Goal: Task Accomplishment & Management: Use online tool/utility

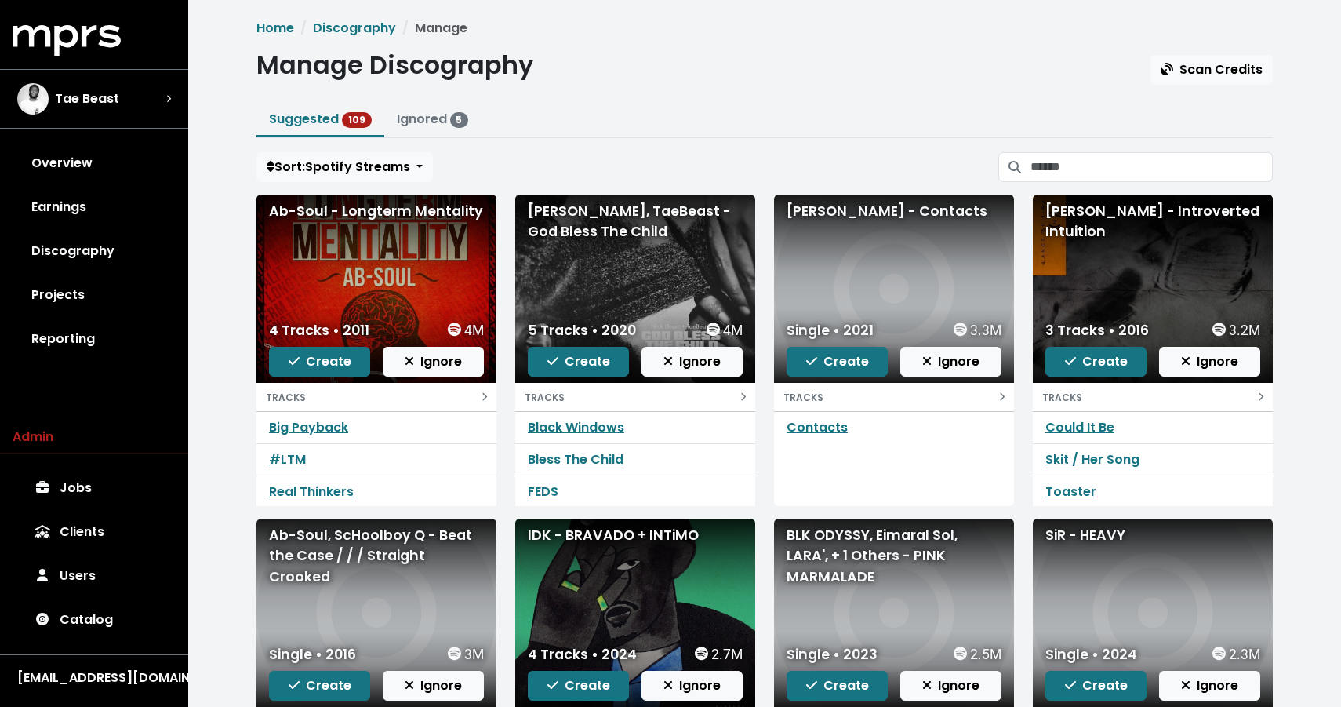
scroll to position [223, 0]
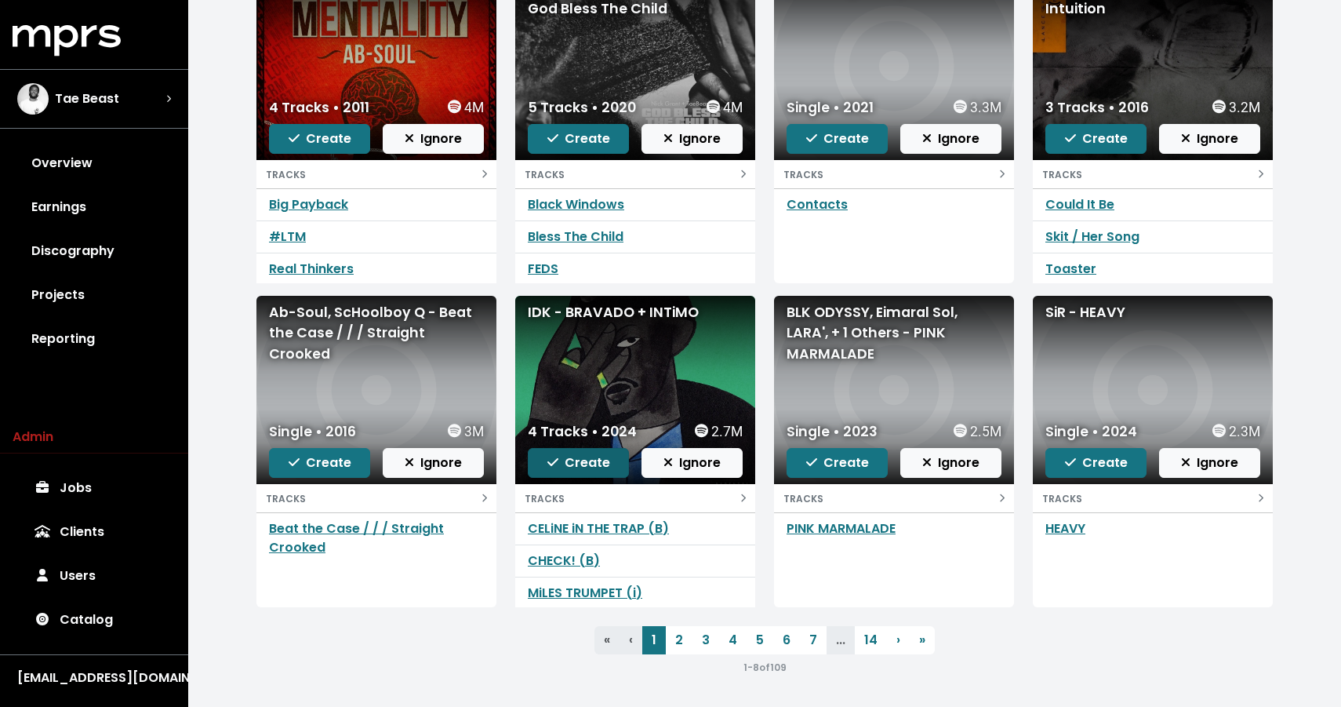
click at [584, 468] on span "Create" at bounding box center [578, 462] width 63 height 18
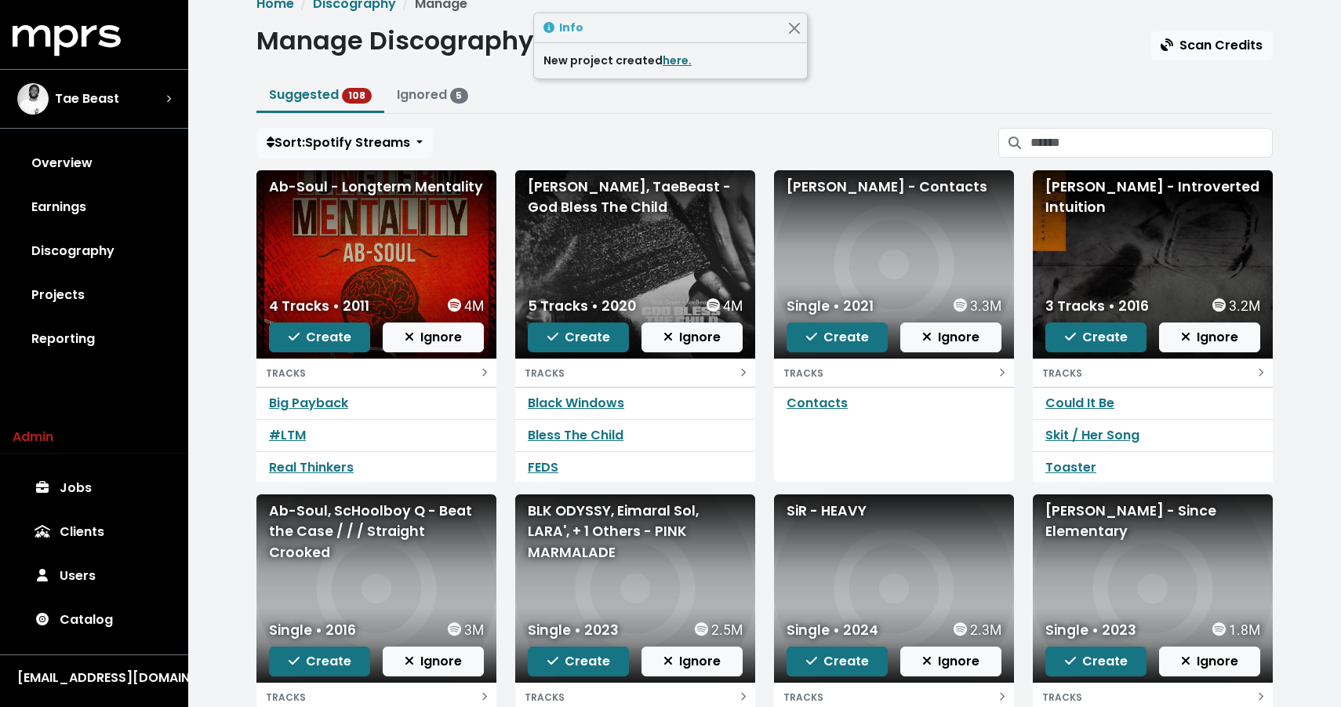
scroll to position [219, 0]
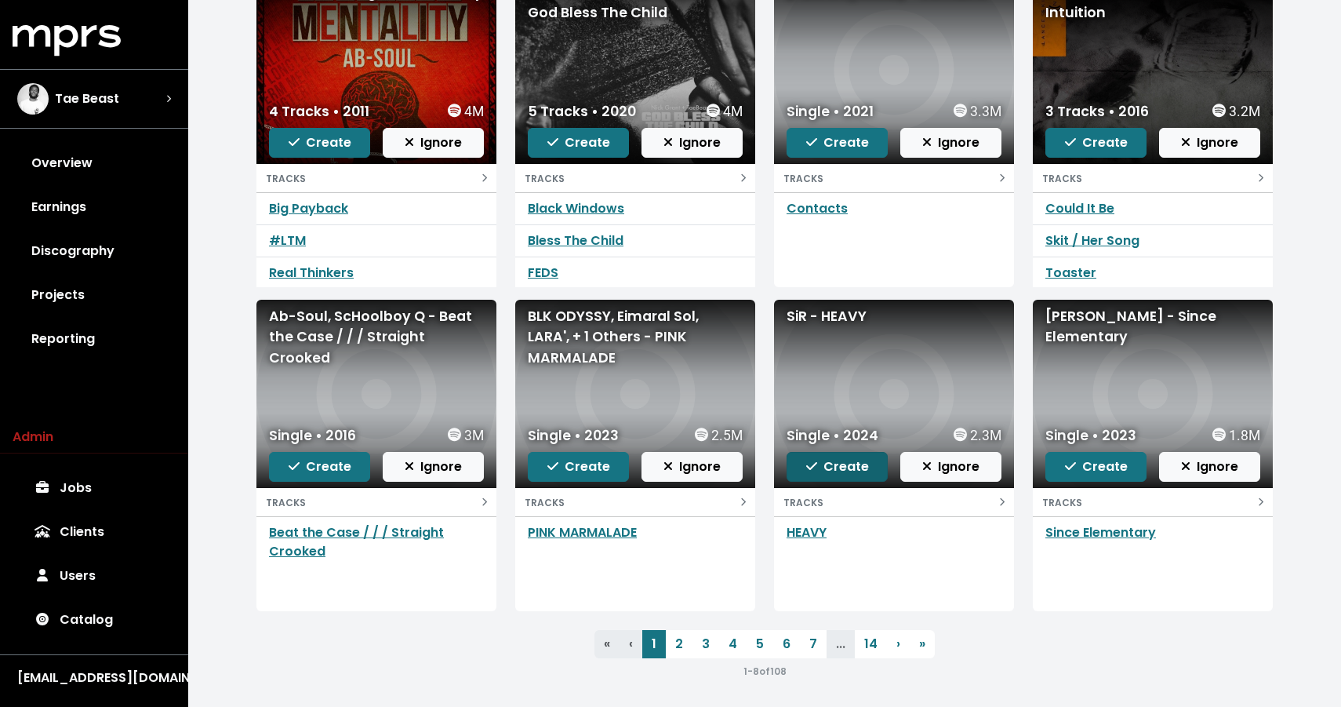
click at [828, 471] on span "Create" at bounding box center [837, 466] width 63 height 18
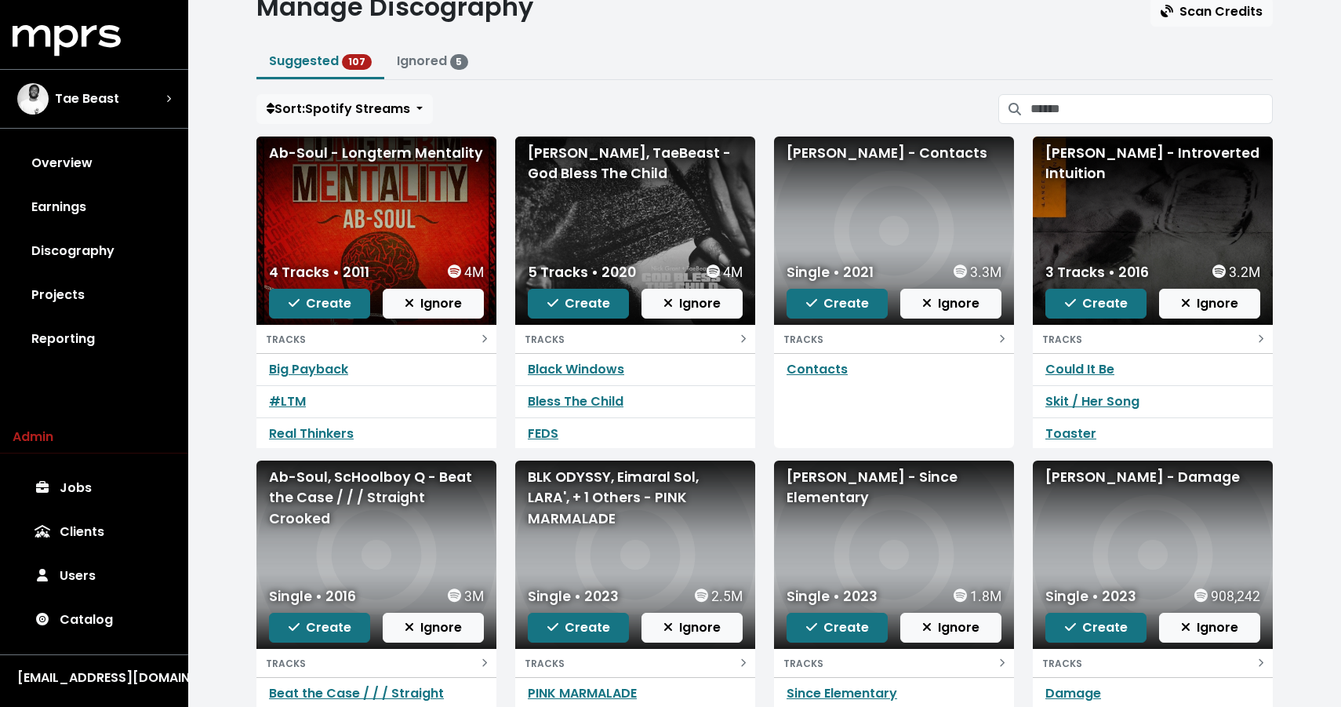
scroll to position [52, 0]
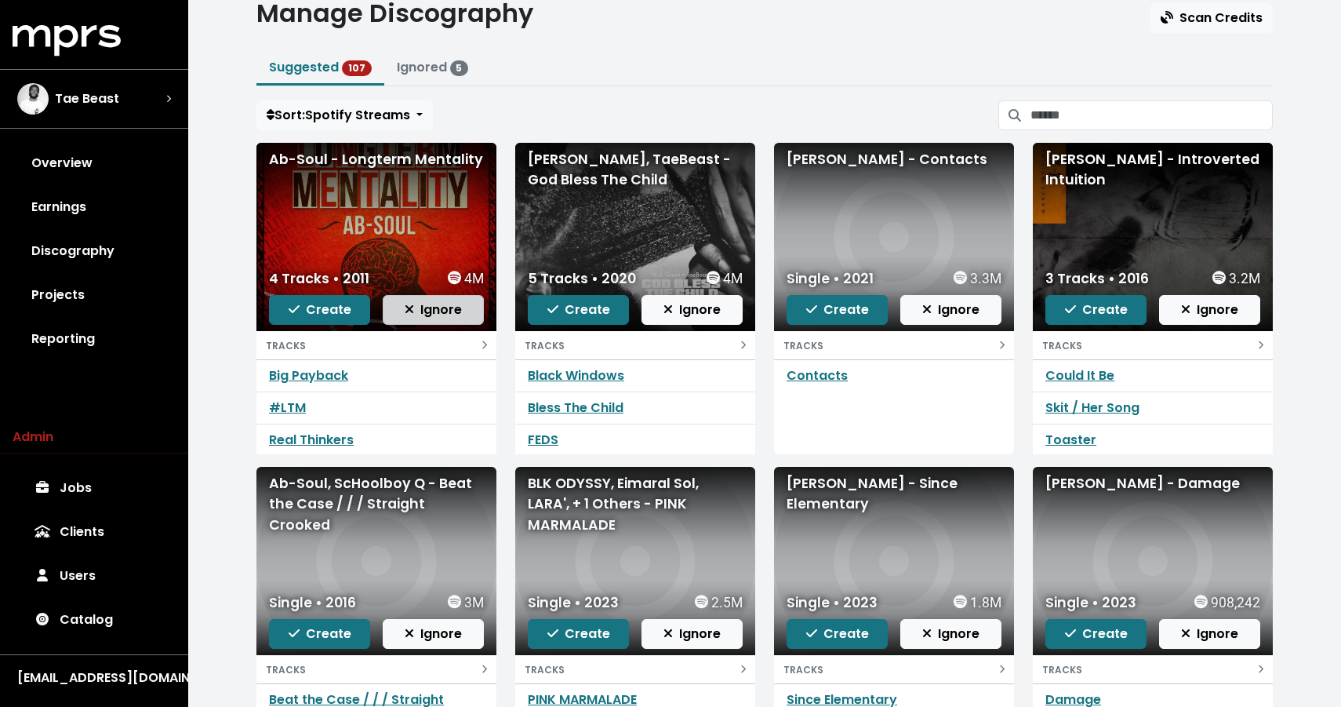
click at [419, 322] on button "Ignore" at bounding box center [433, 310] width 101 height 30
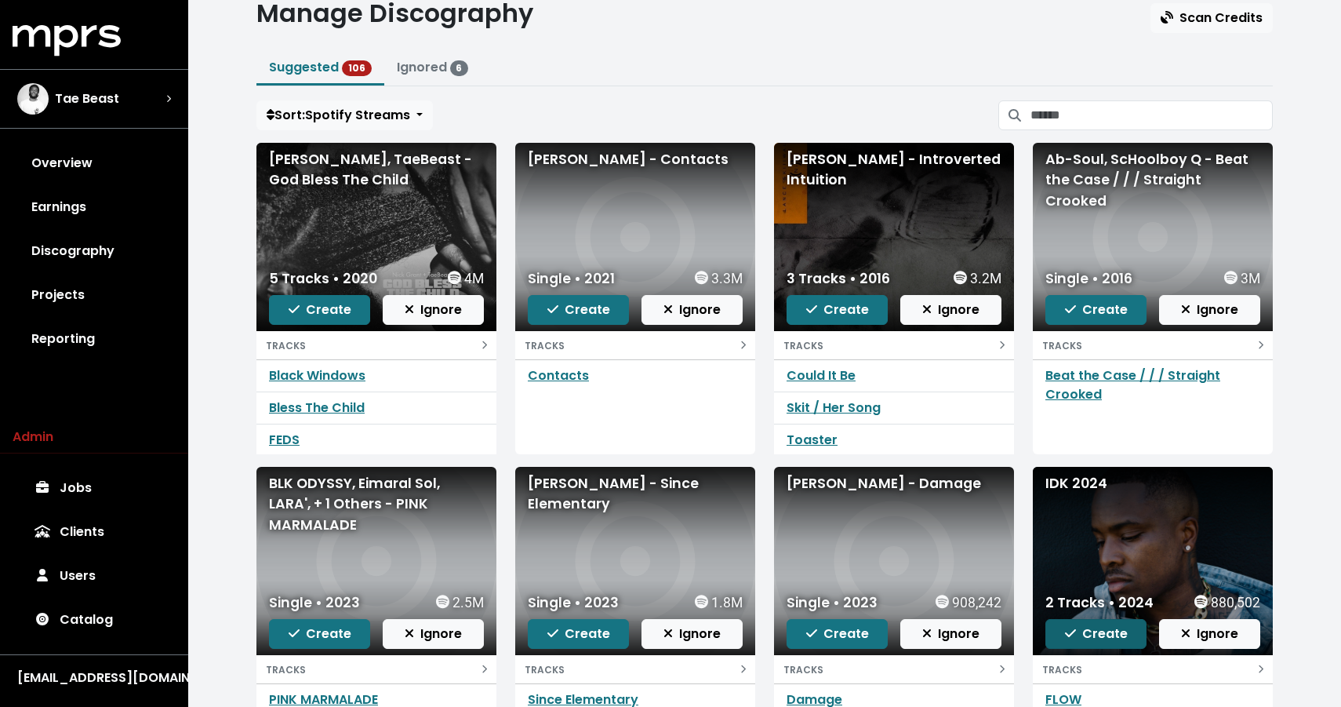
click at [1079, 631] on span "Create" at bounding box center [1096, 633] width 63 height 18
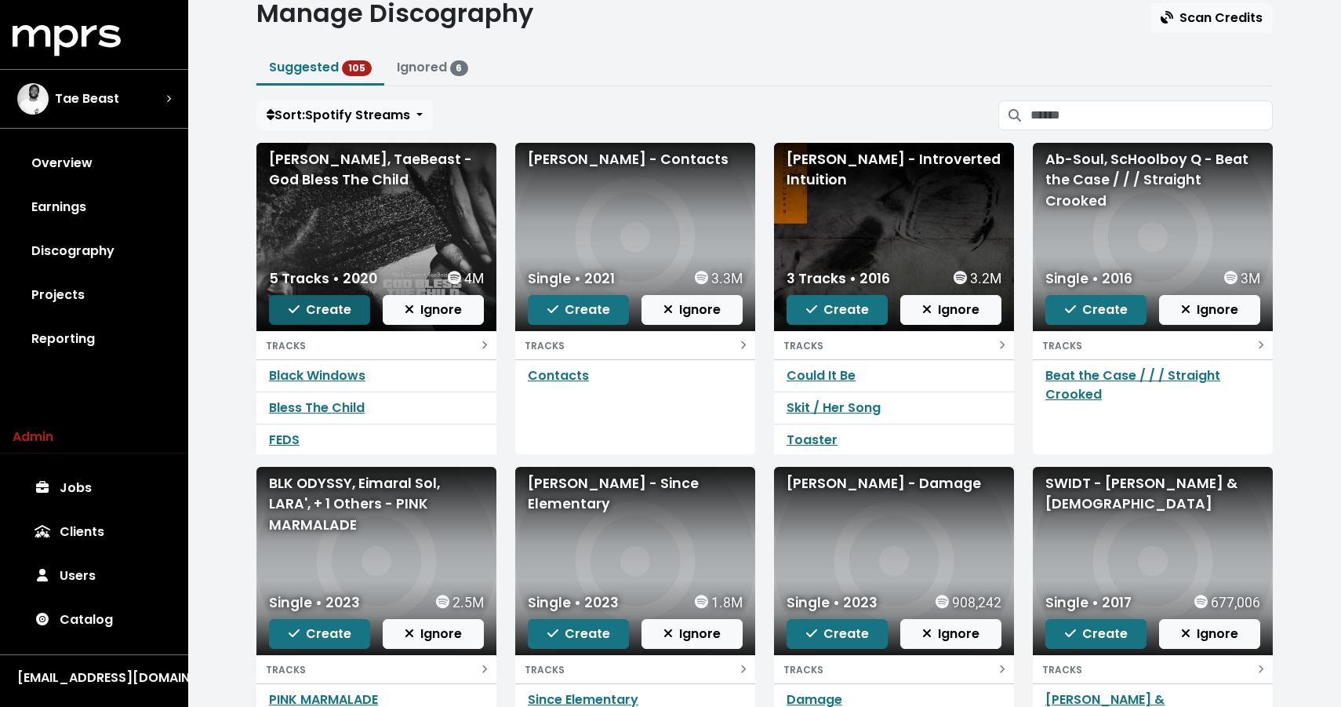
click at [305, 300] on span "Create" at bounding box center [320, 309] width 63 height 18
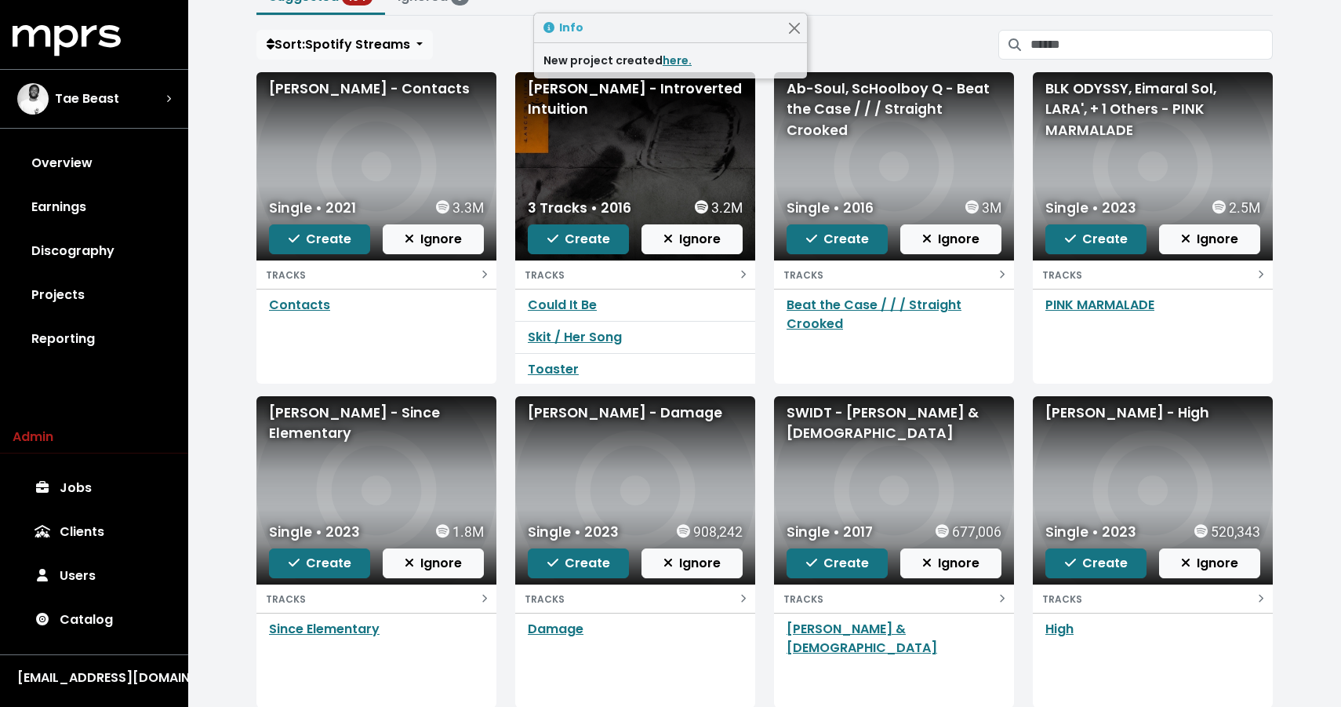
scroll to position [0, 0]
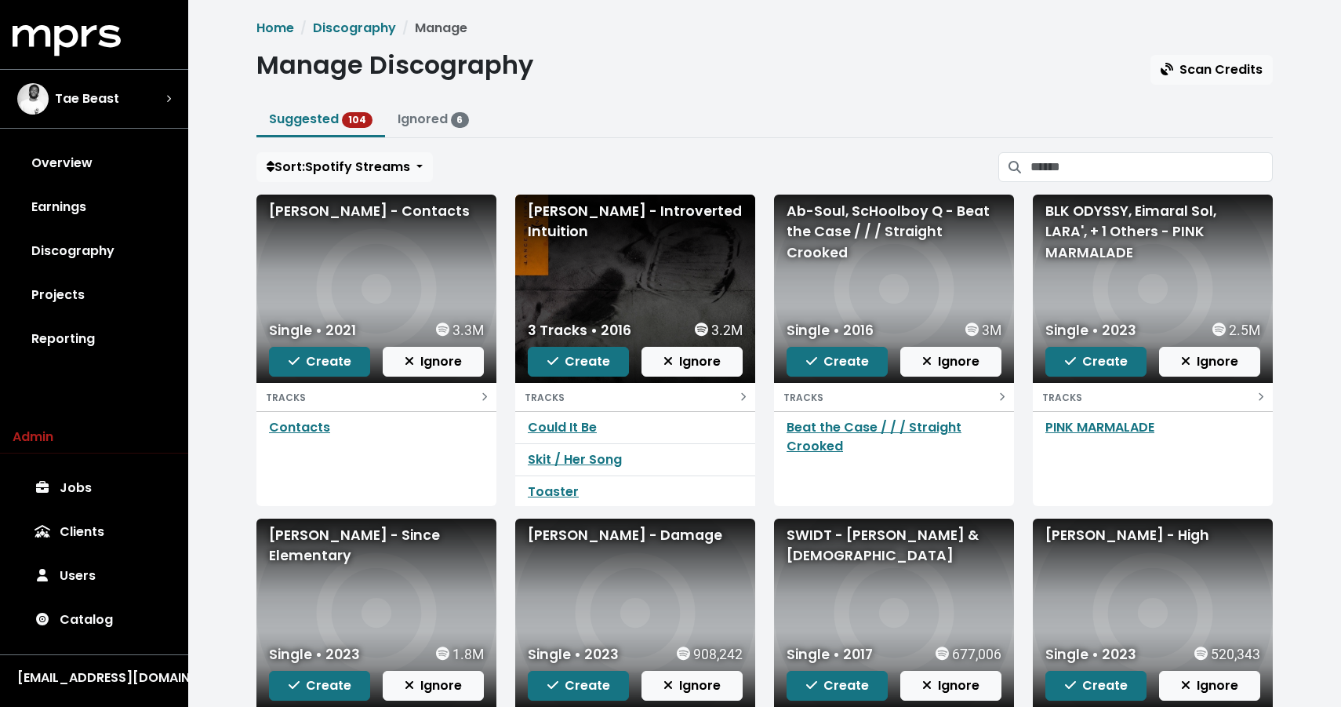
click at [617, 45] on div "Home Discography Manage Manage Discography Scan Credits Suggested 104 Ignored 6…" at bounding box center [764, 459] width 1035 height 880
click at [318, 355] on span "Create" at bounding box center [320, 361] width 63 height 18
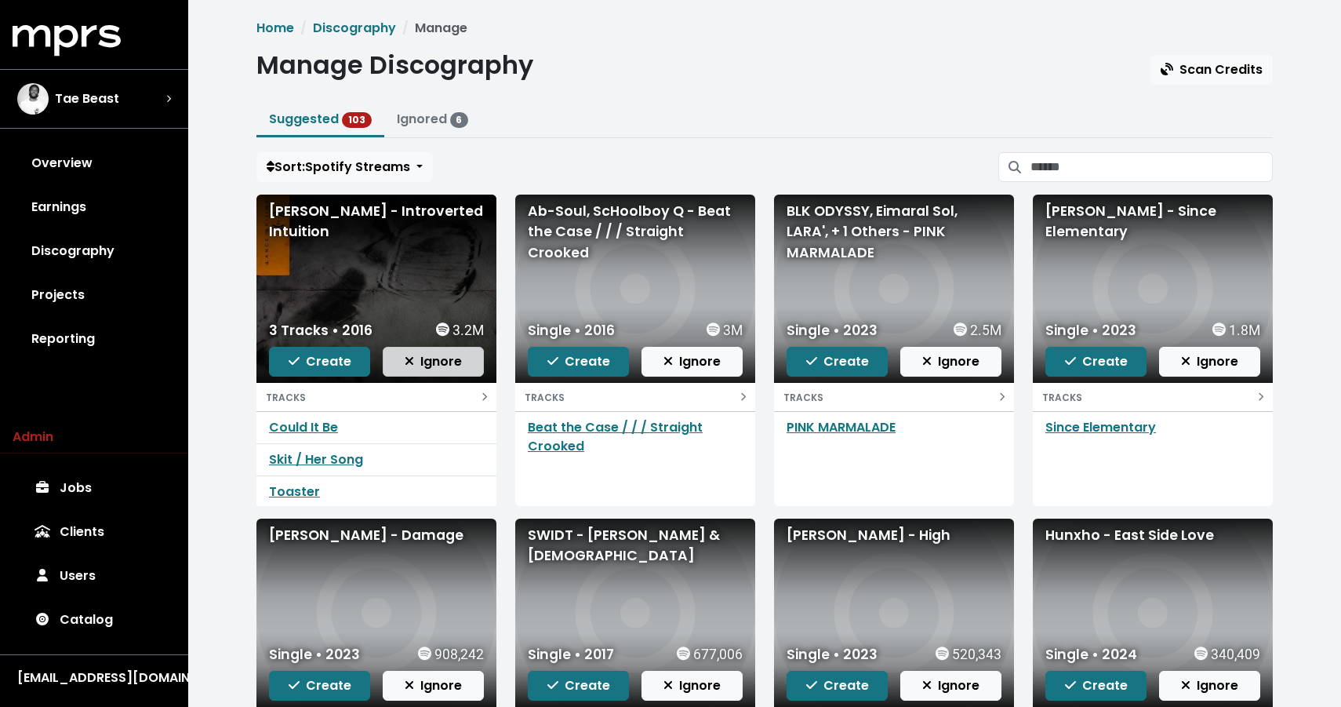
click at [453, 368] on span "Ignore" at bounding box center [433, 361] width 57 height 18
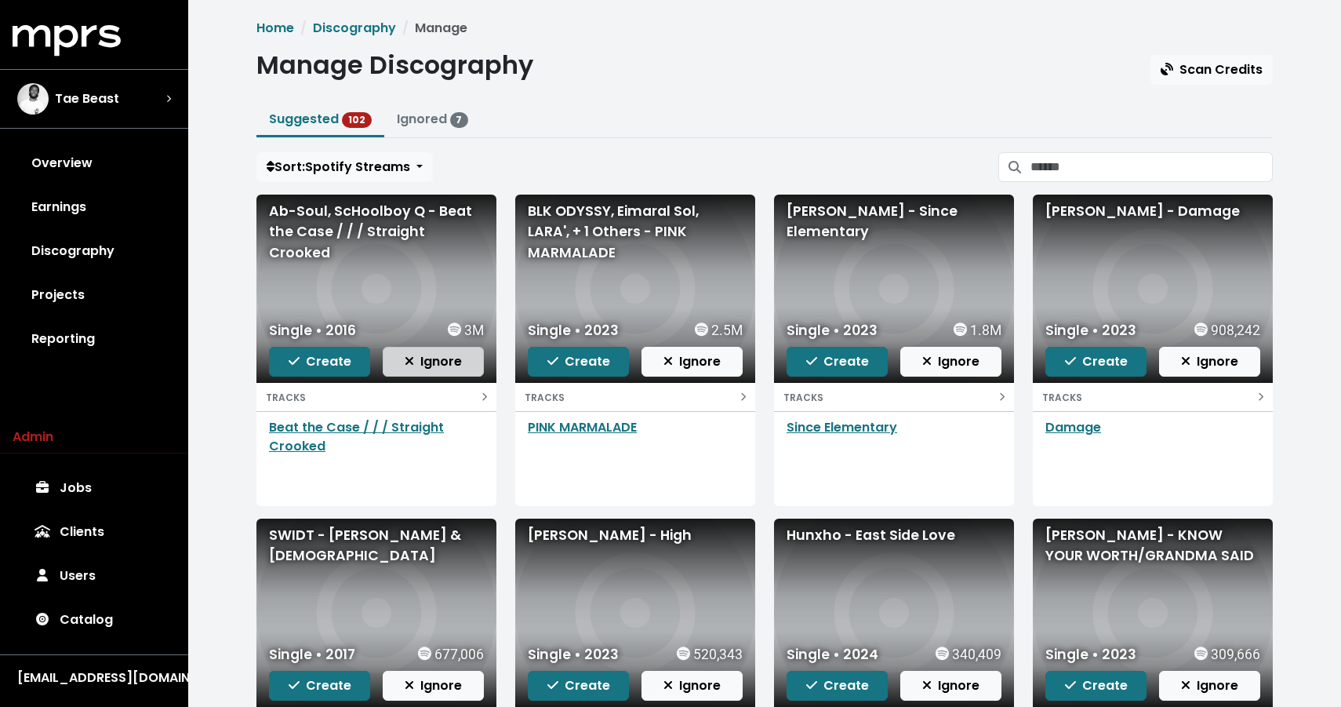
click at [471, 366] on button "Ignore" at bounding box center [433, 362] width 101 height 30
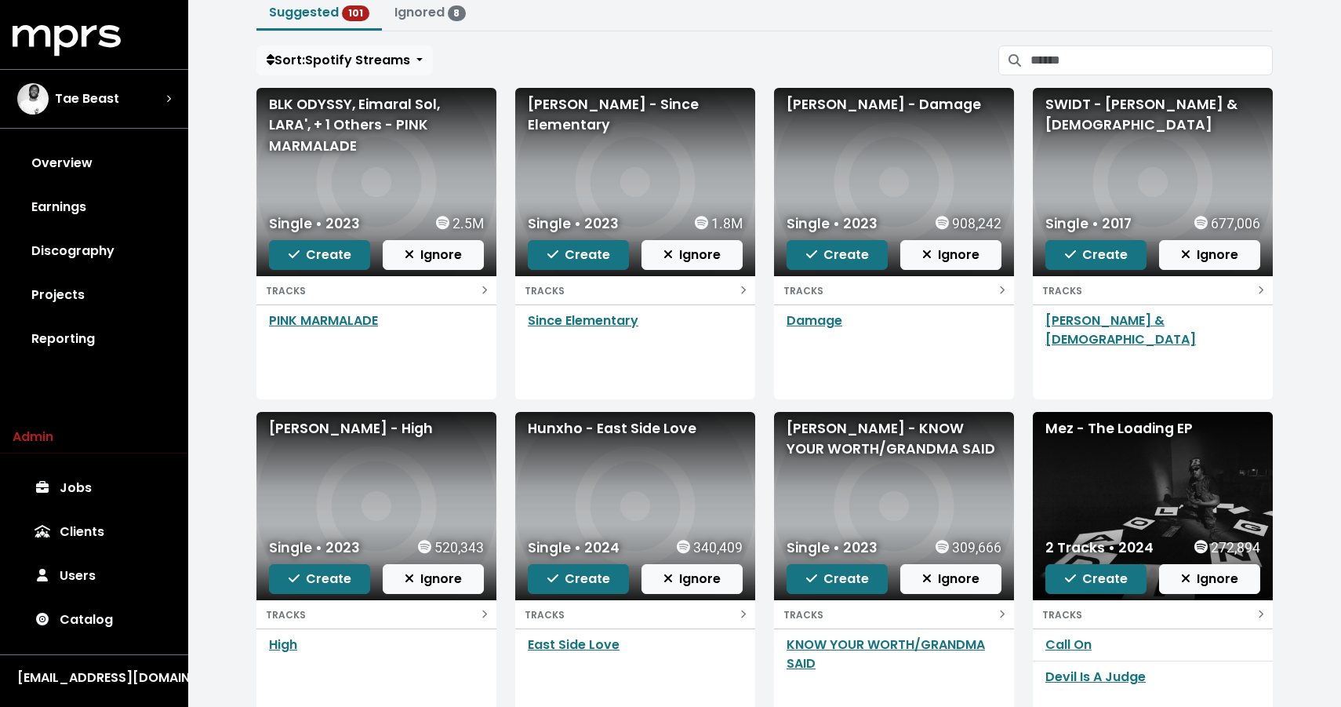
scroll to position [100, 0]
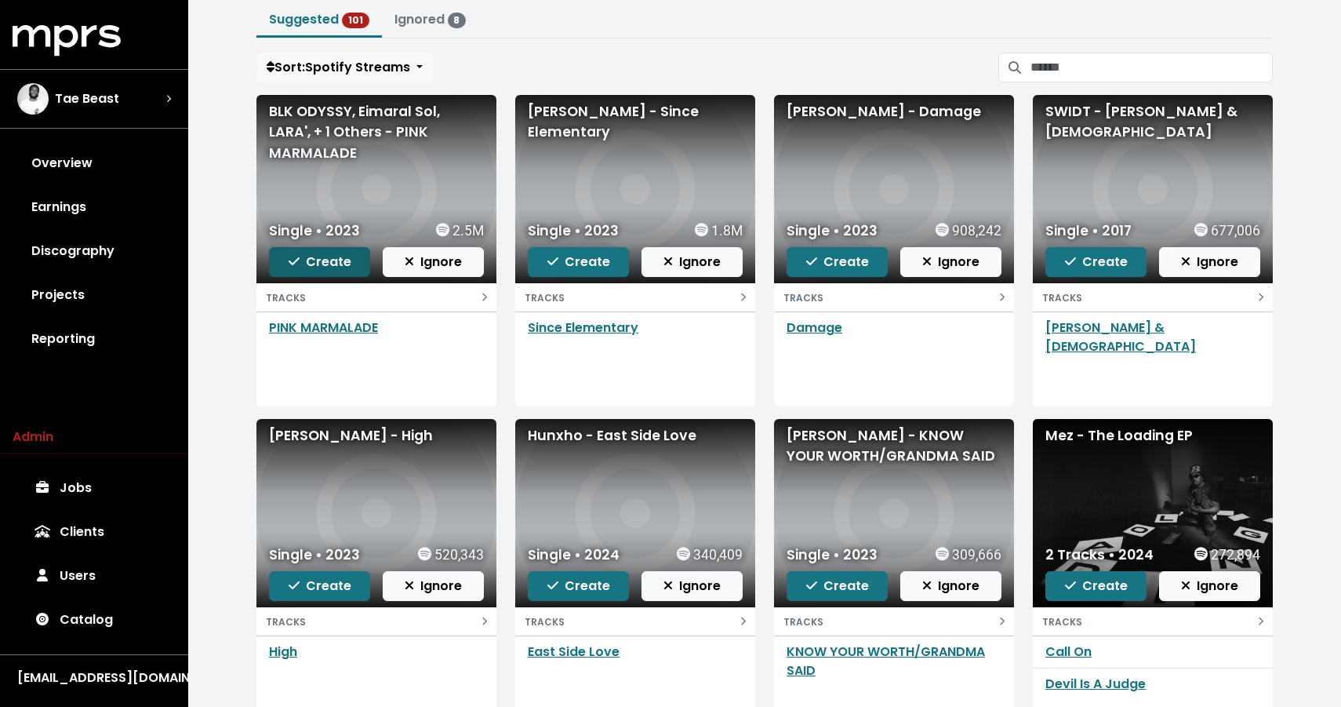
click at [322, 264] on span "Create" at bounding box center [320, 262] width 63 height 18
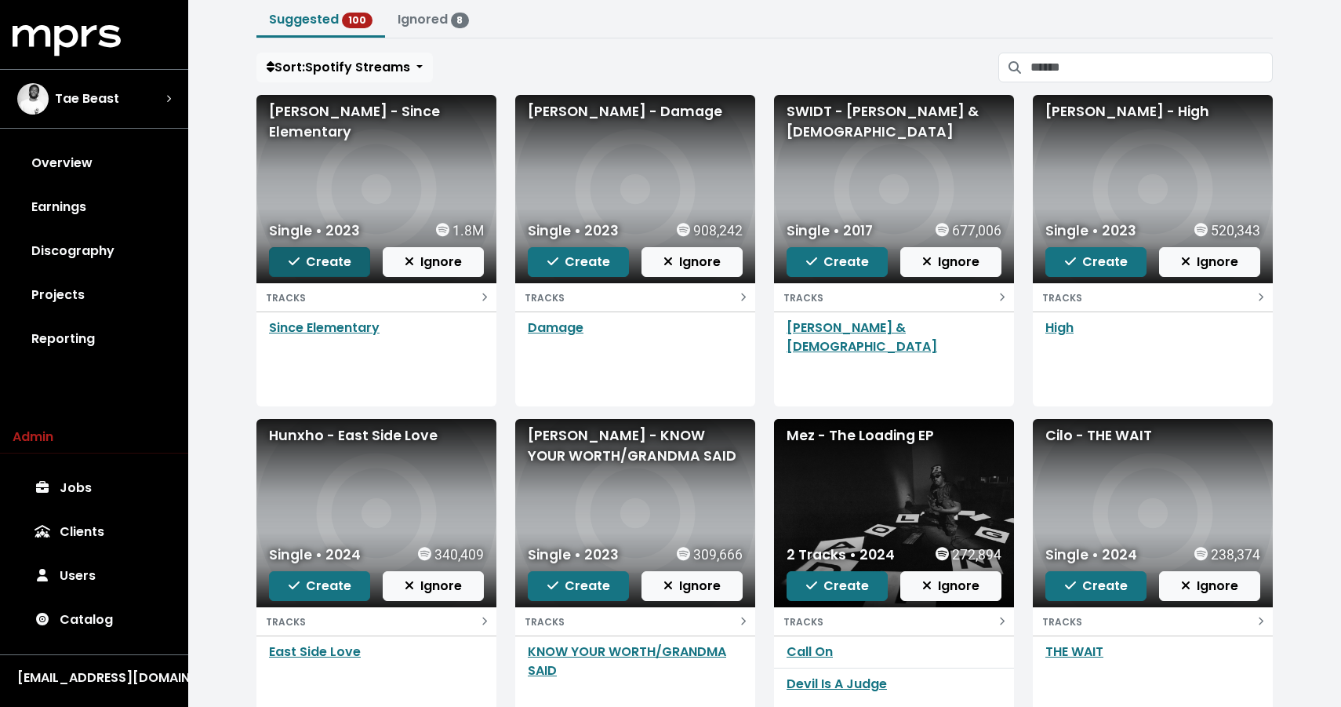
click at [298, 255] on icon "button" at bounding box center [294, 261] width 11 height 13
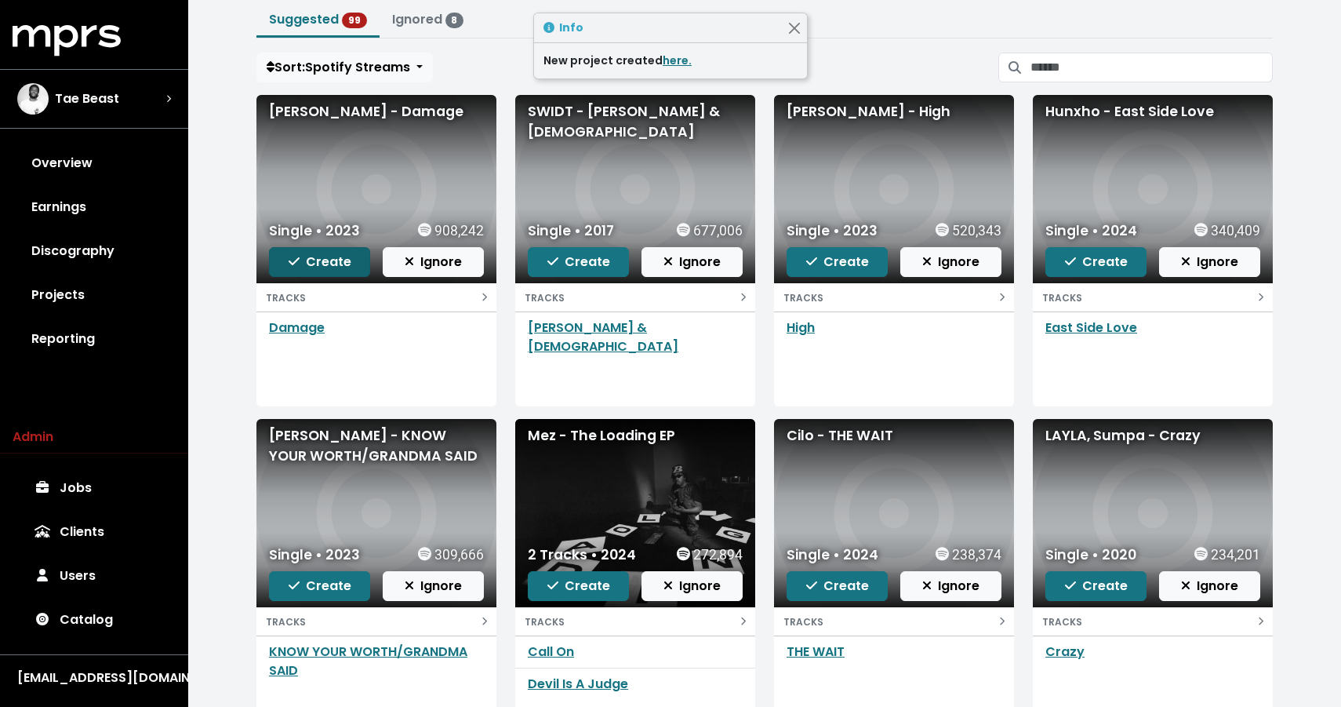
click at [301, 264] on span "Create" at bounding box center [320, 262] width 63 height 18
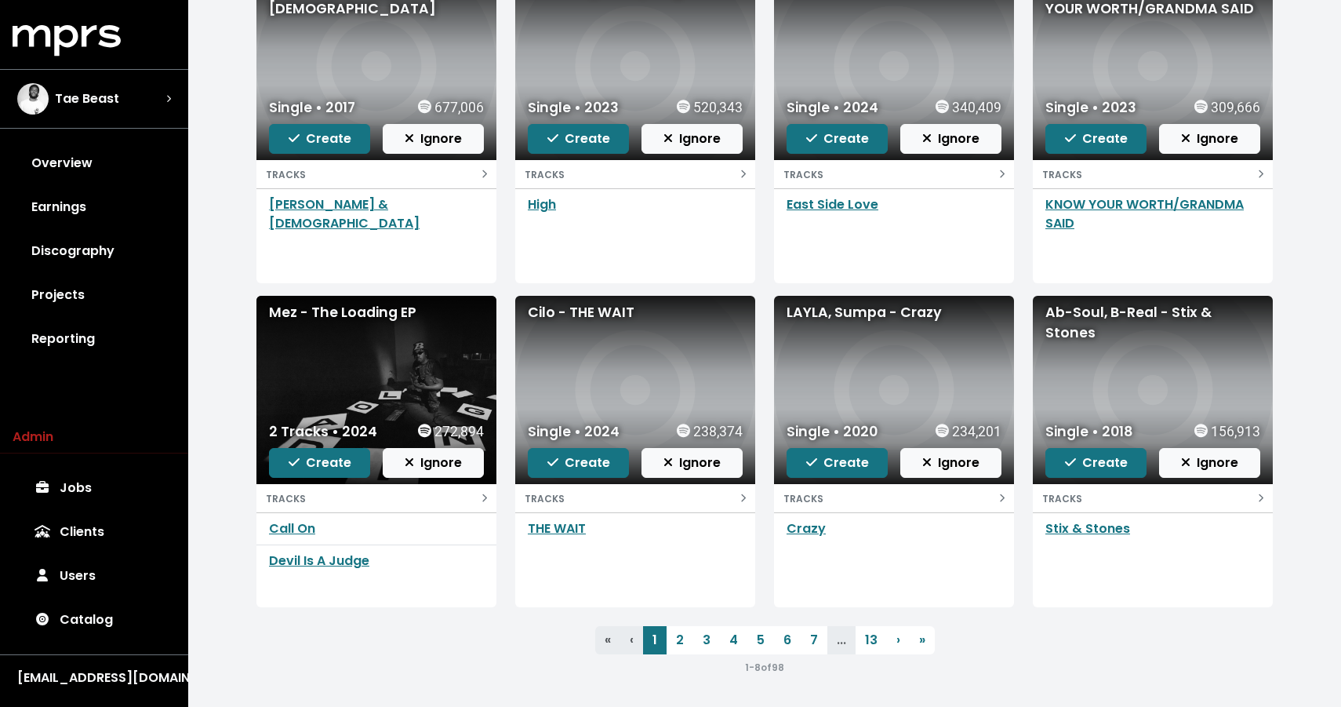
scroll to position [0, 0]
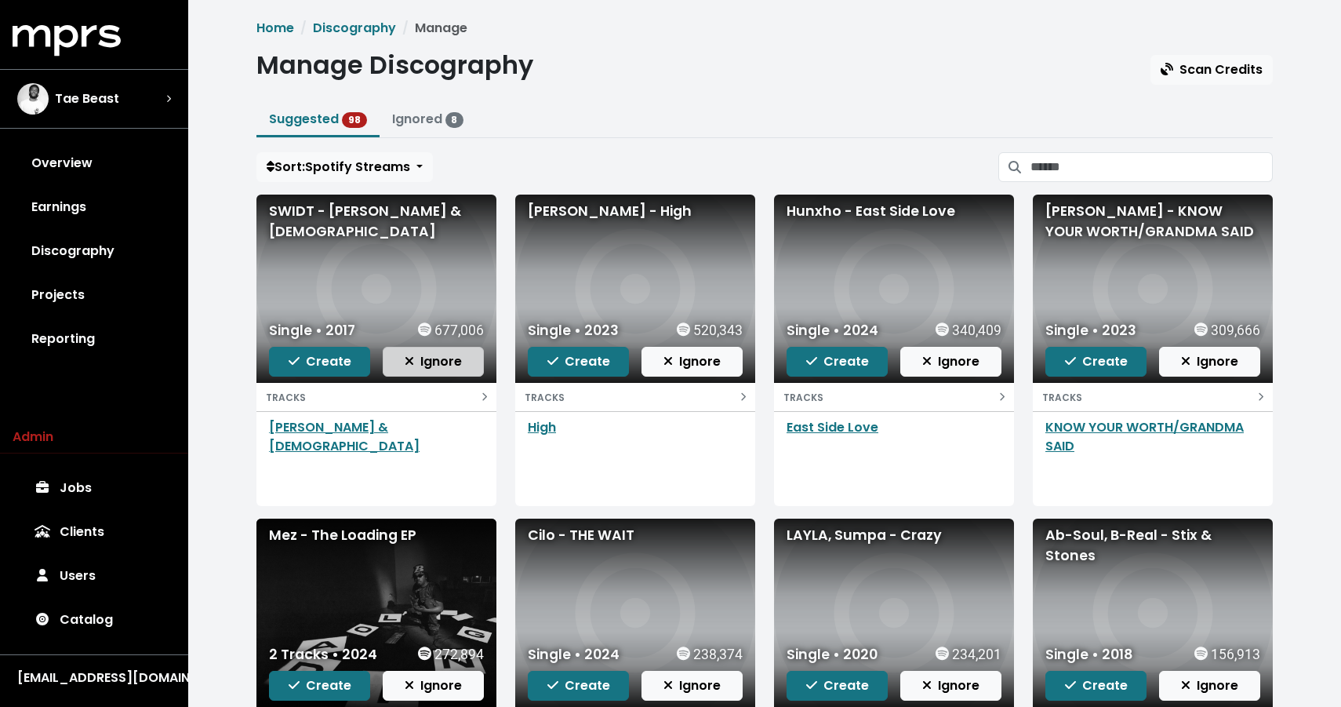
click at [419, 358] on span "Ignore" at bounding box center [433, 361] width 57 height 18
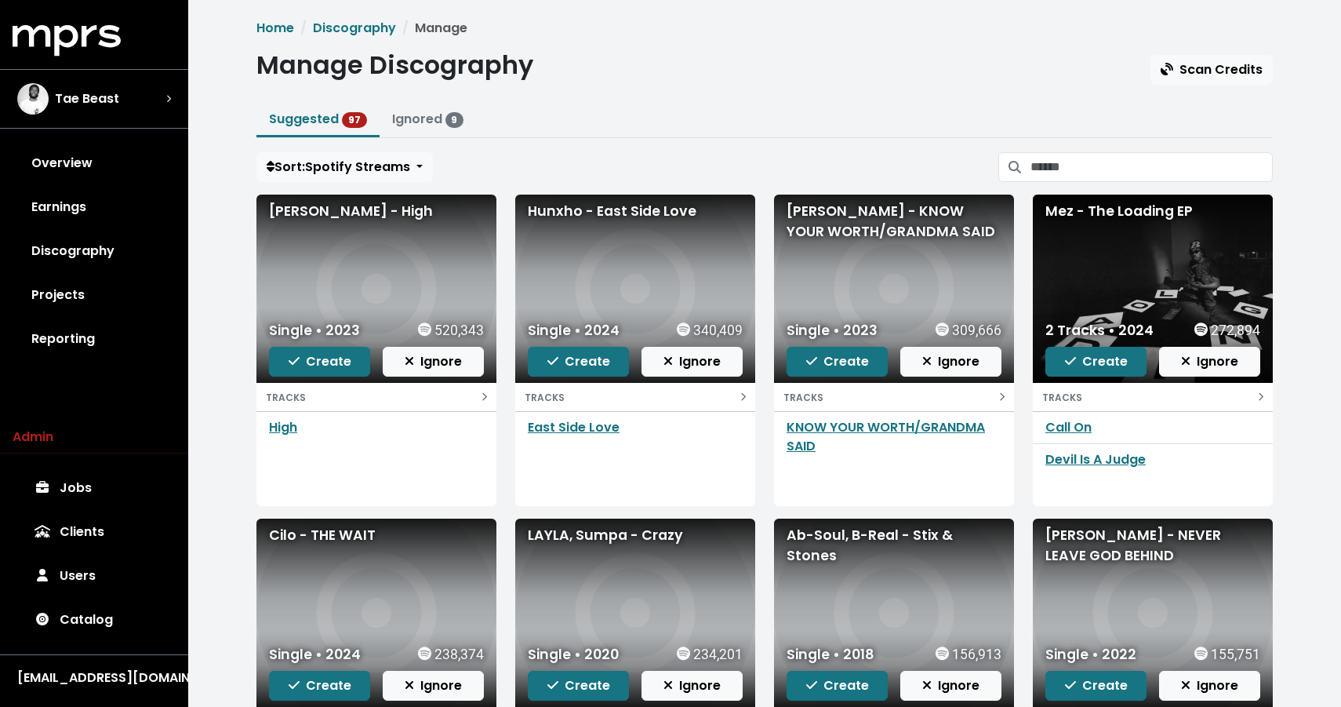
click at [562, 118] on ul "Suggested 97 Ignored 9" at bounding box center [764, 121] width 1017 height 35
click at [305, 359] on span "Create" at bounding box center [320, 361] width 63 height 18
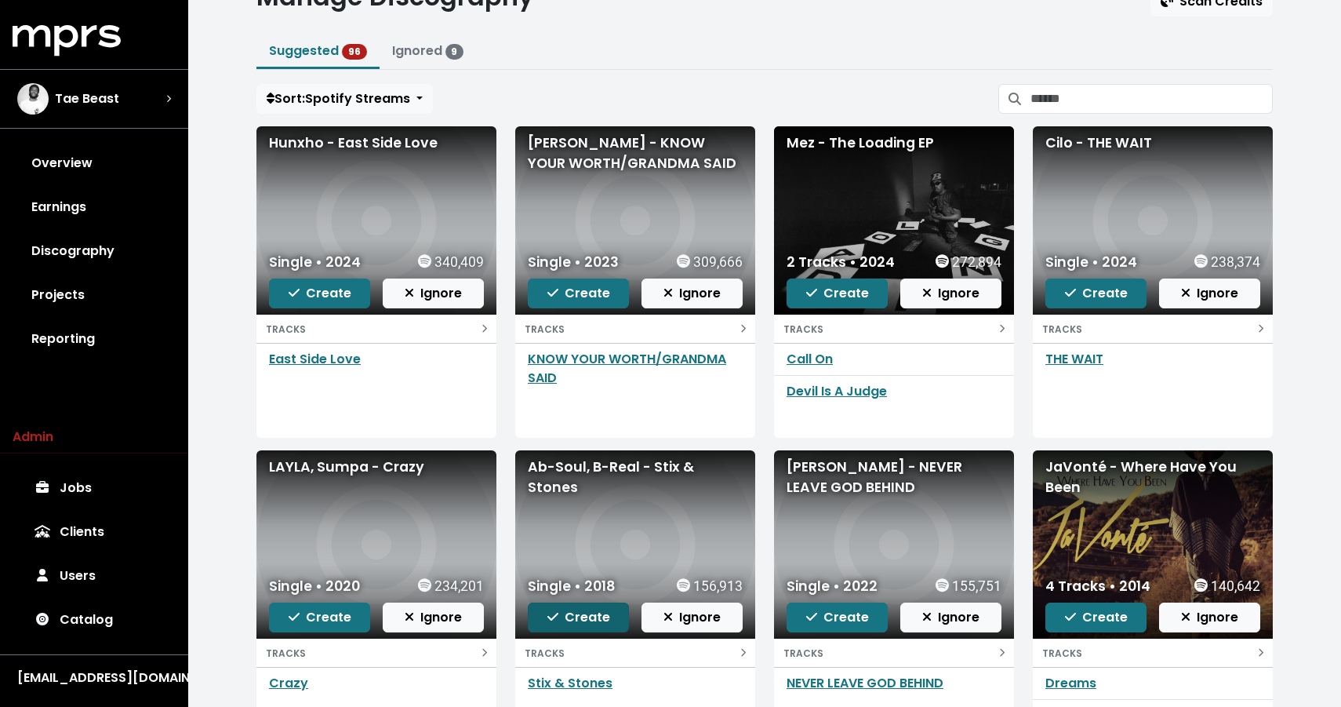
scroll to position [67, 0]
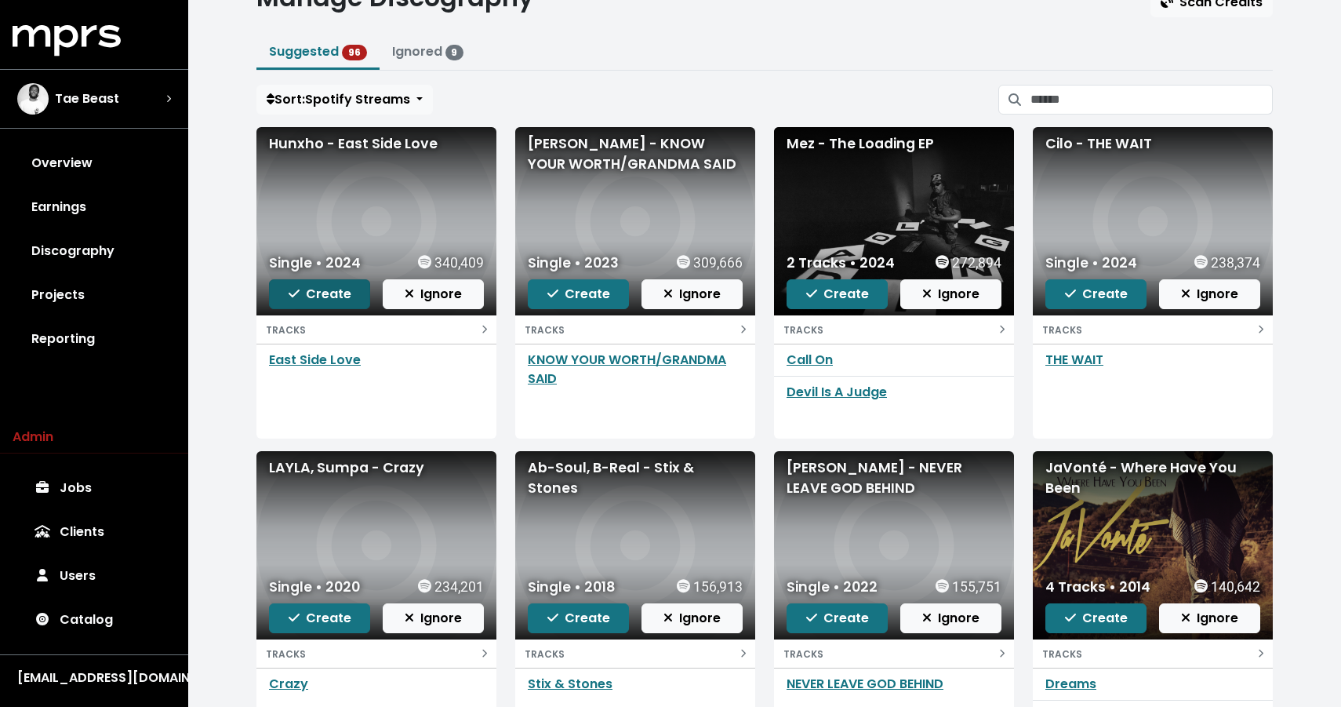
click at [311, 291] on span "Create" at bounding box center [320, 294] width 63 height 18
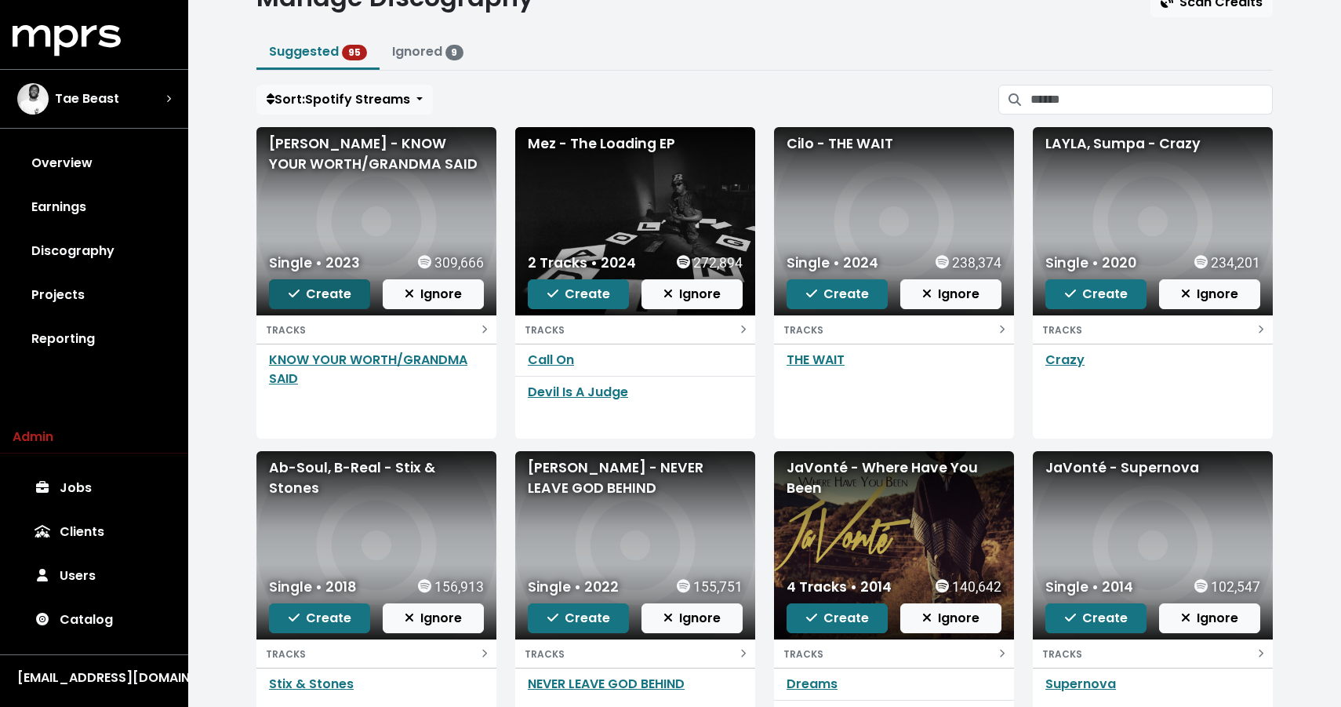
click at [300, 300] on span "Create" at bounding box center [320, 294] width 63 height 18
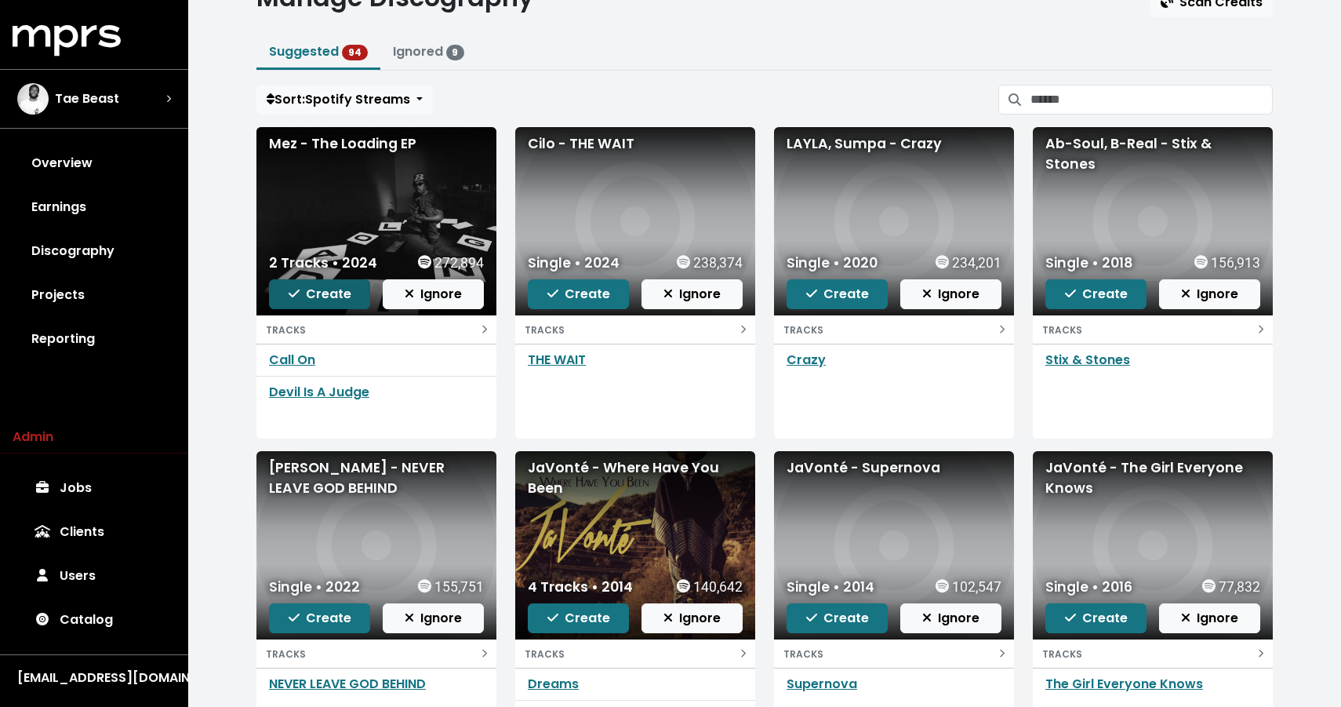
click at [288, 288] on button "Create" at bounding box center [319, 294] width 101 height 30
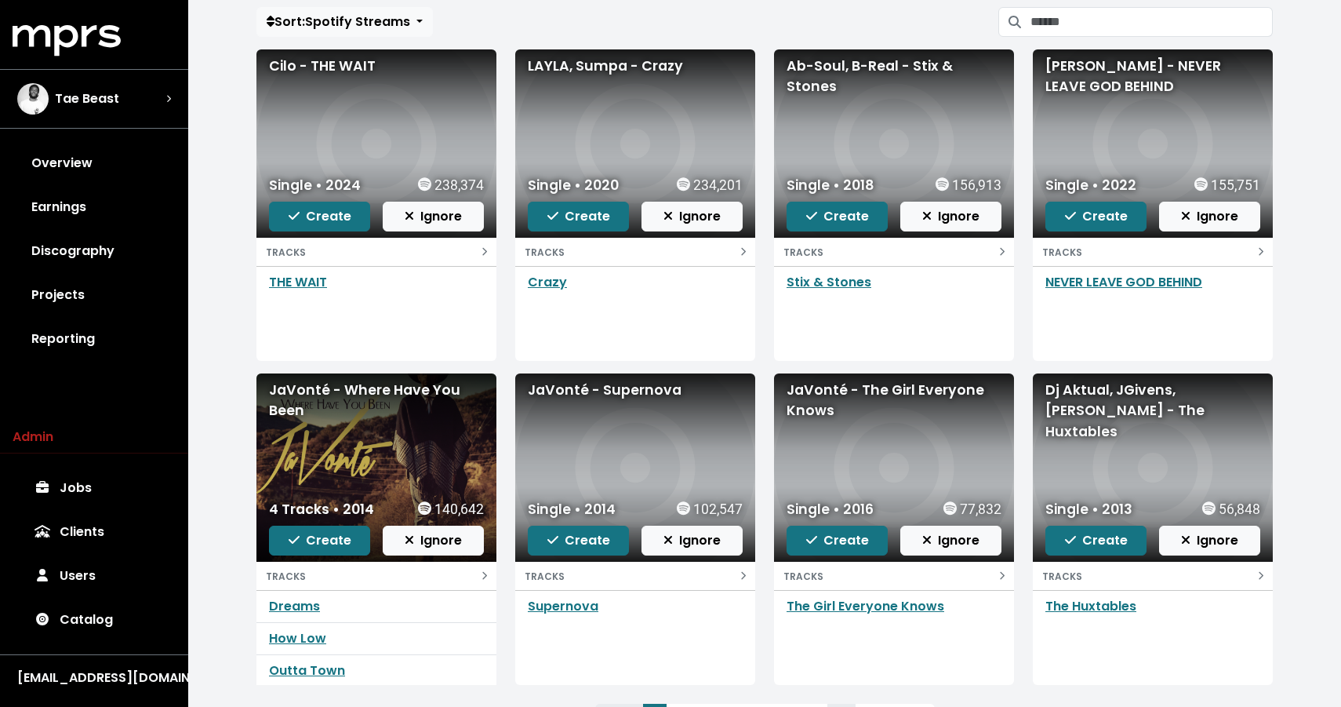
scroll to position [139, 0]
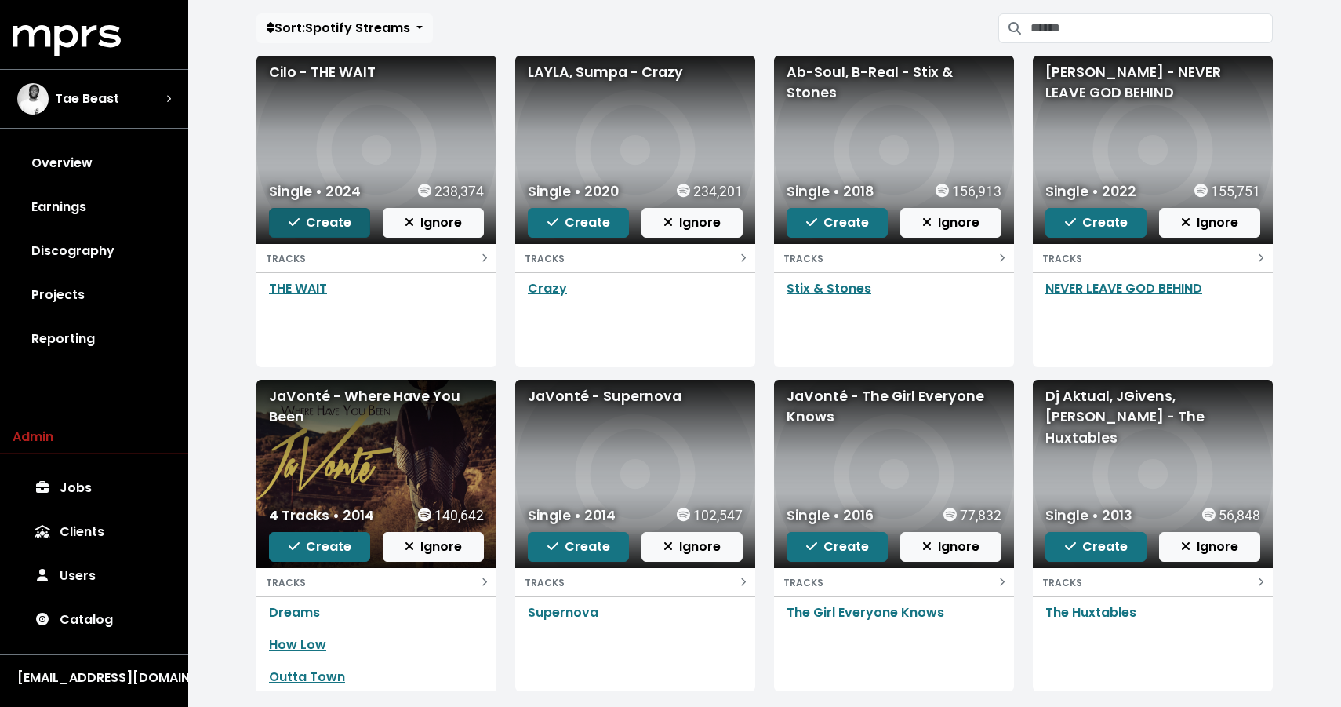
click at [326, 229] on span "Create" at bounding box center [320, 222] width 63 height 18
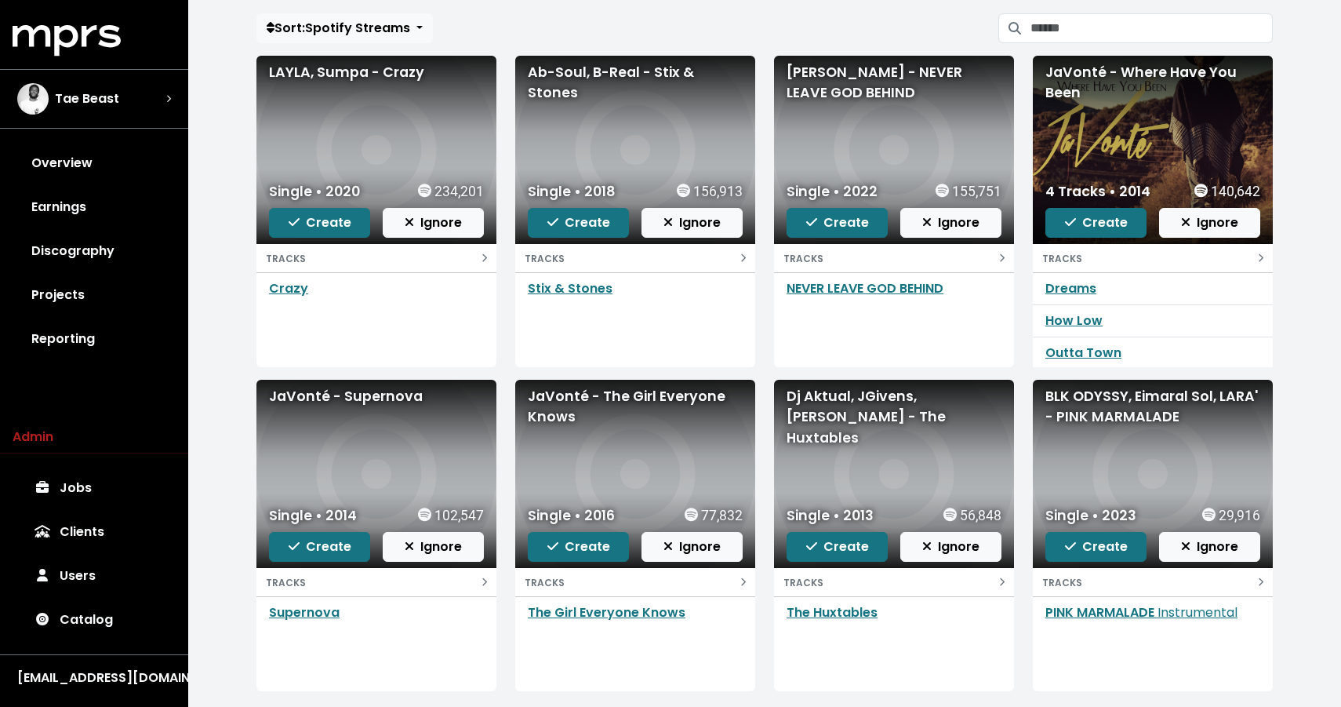
click at [411, 300] on div "Crazy" at bounding box center [376, 288] width 240 height 31
click at [426, 213] on span "Ignore" at bounding box center [433, 222] width 57 height 18
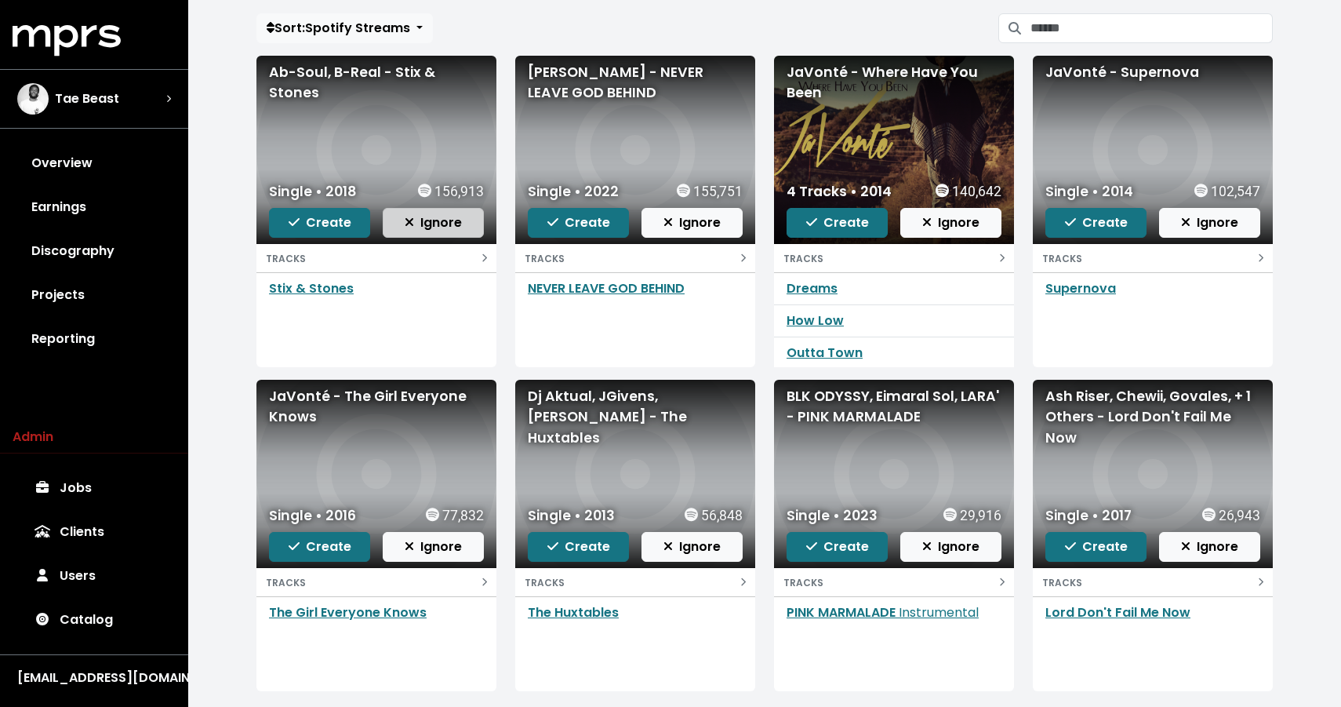
click at [439, 221] on span "Ignore" at bounding box center [433, 222] width 57 height 18
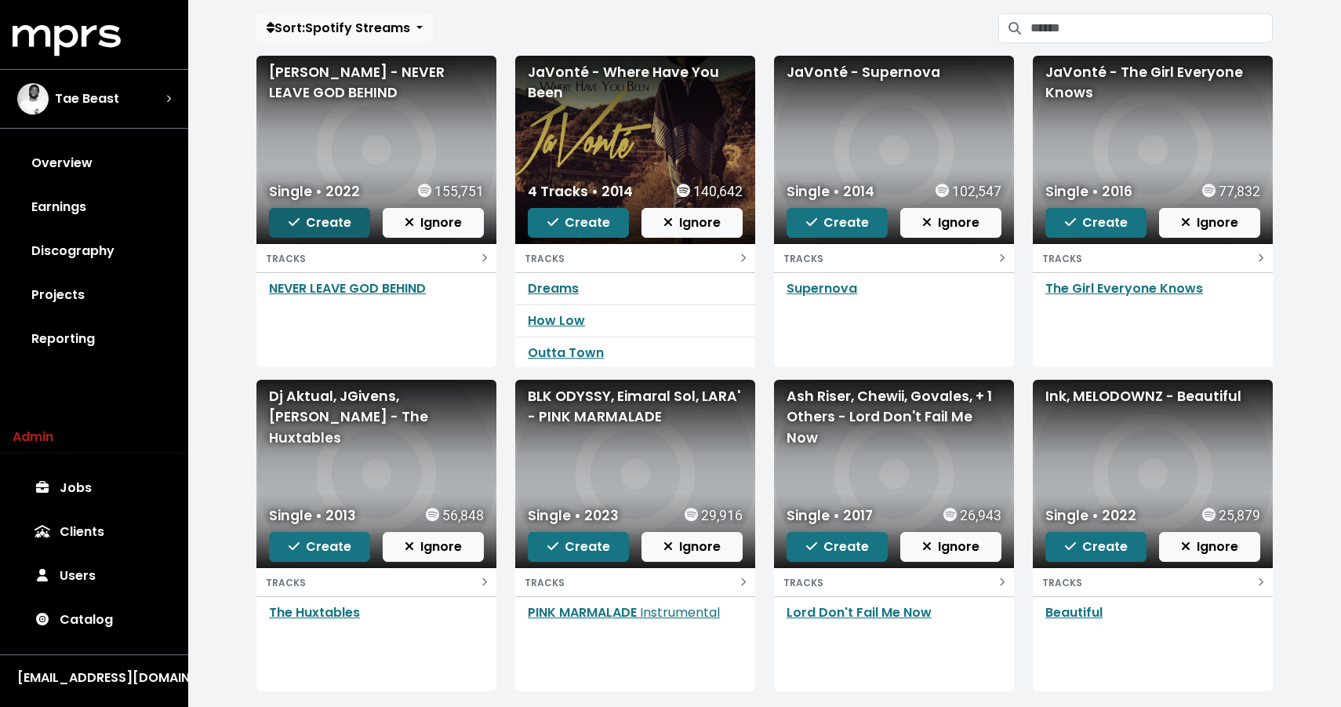
click at [330, 225] on span "Create" at bounding box center [320, 222] width 63 height 18
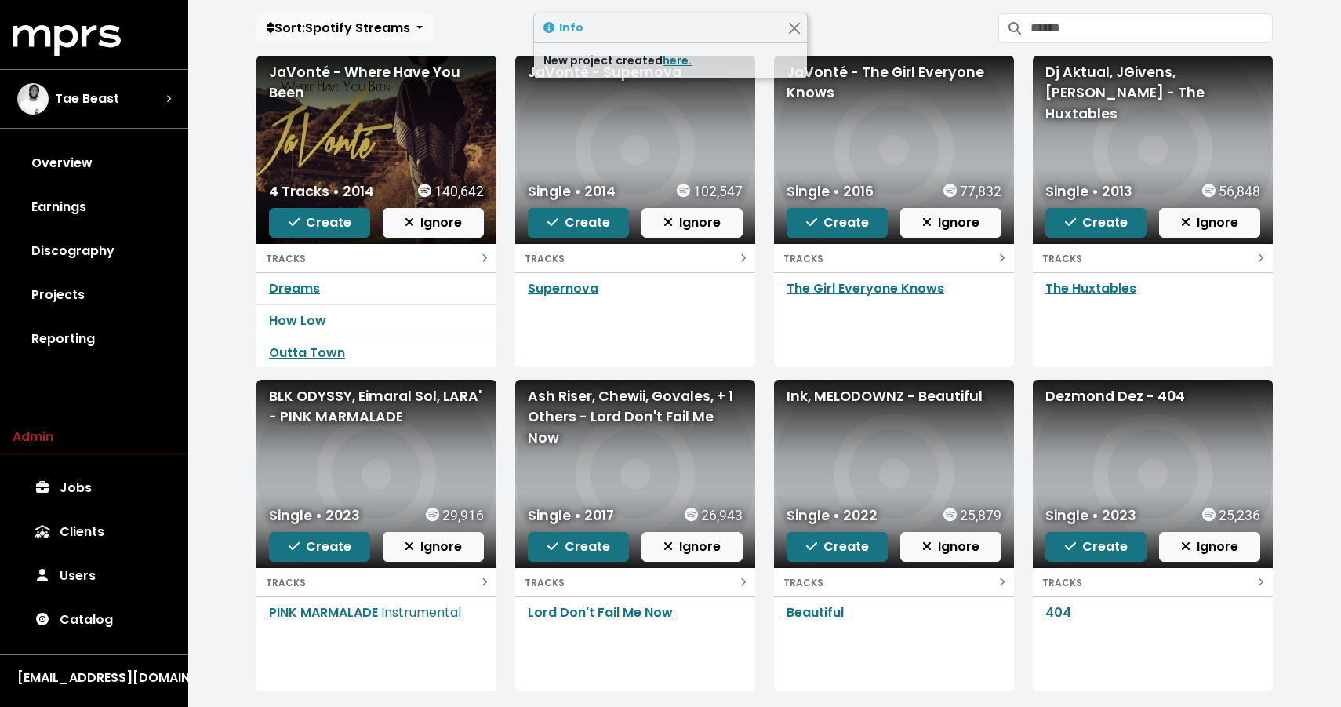
scroll to position [223, 0]
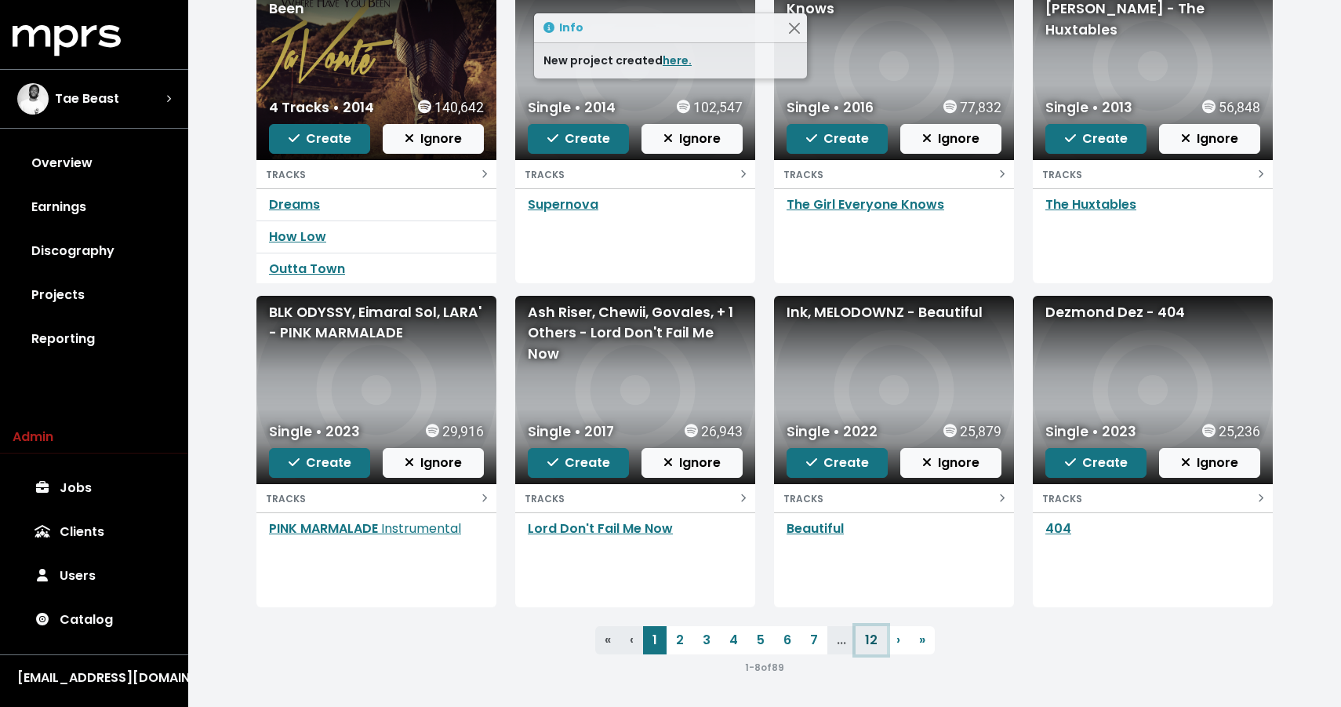
click at [870, 642] on link "12" at bounding box center [871, 640] width 31 height 28
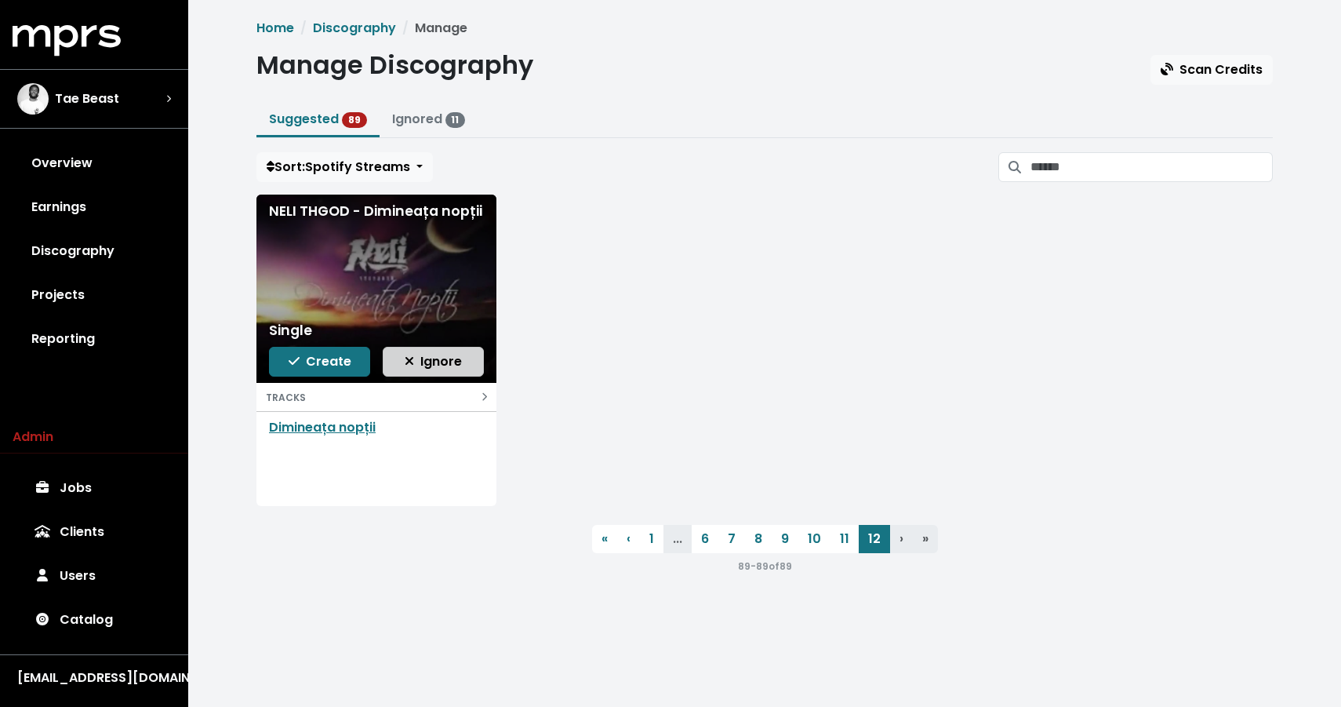
click at [446, 366] on span "Ignore" at bounding box center [433, 361] width 57 height 18
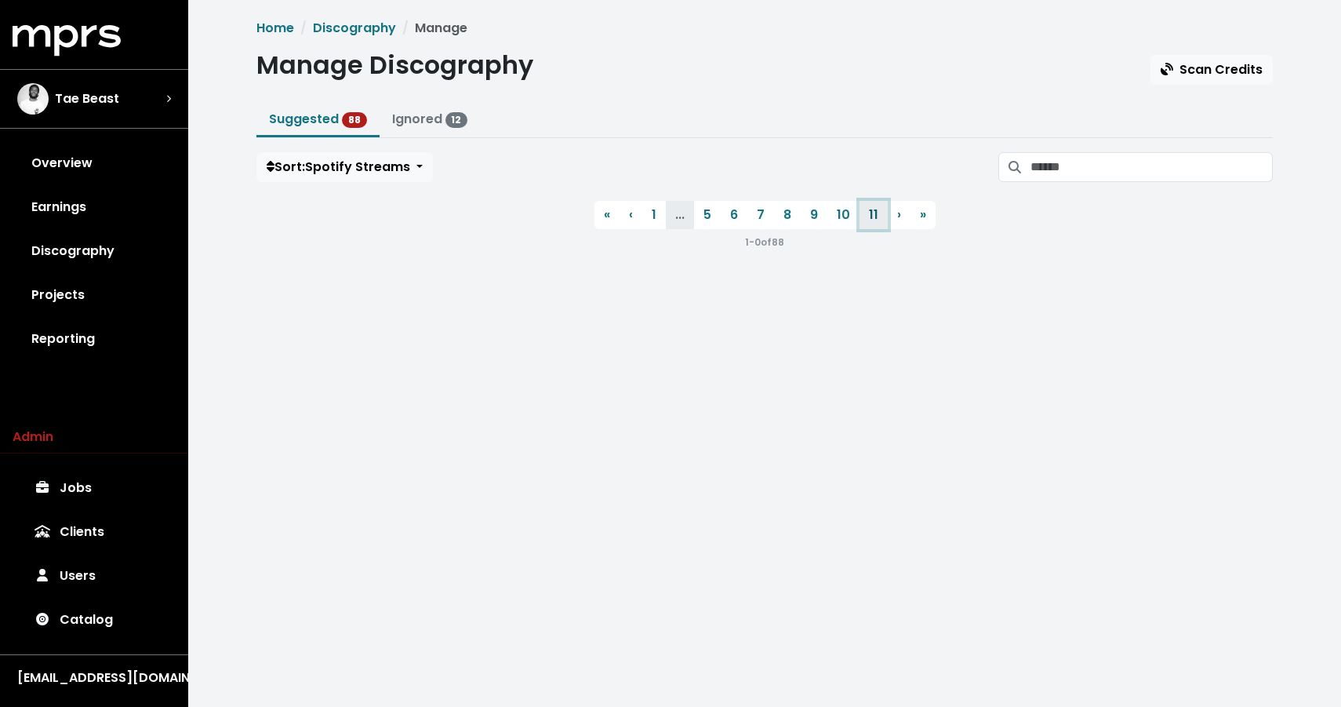
click at [869, 216] on link "11" at bounding box center [874, 215] width 28 height 28
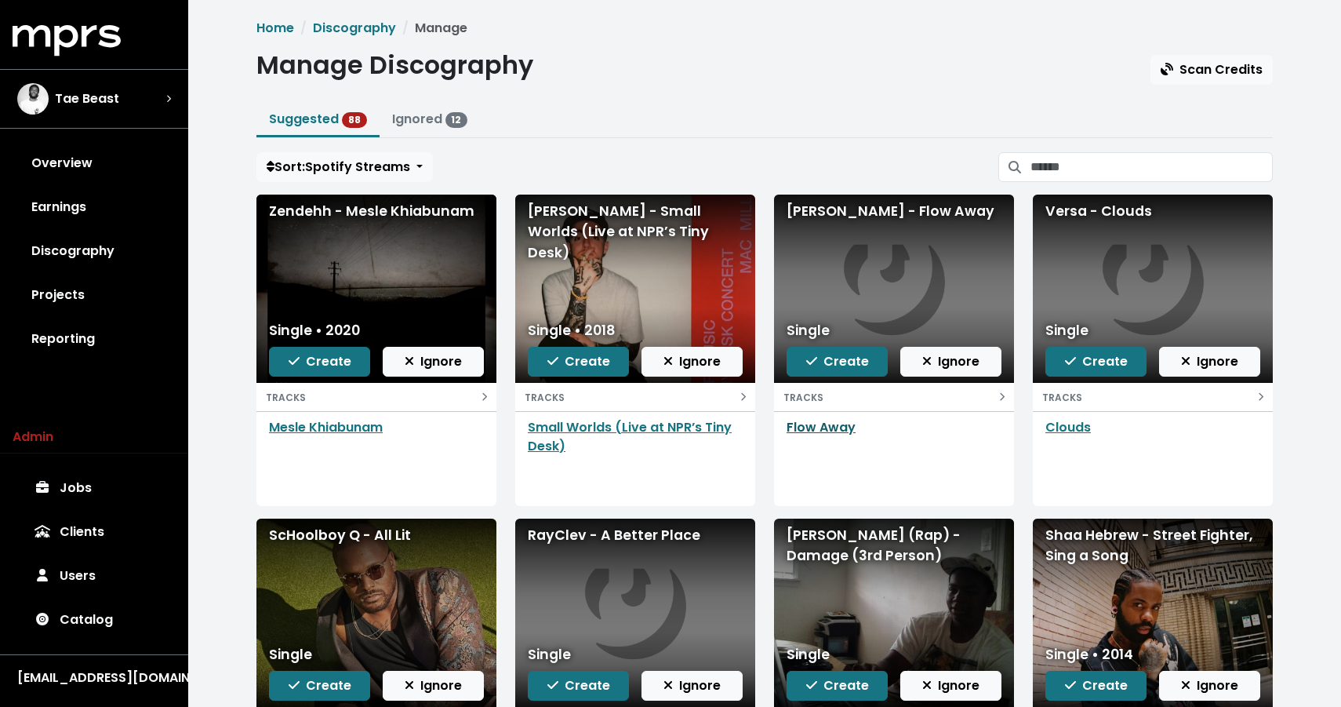
scroll to position [223, 0]
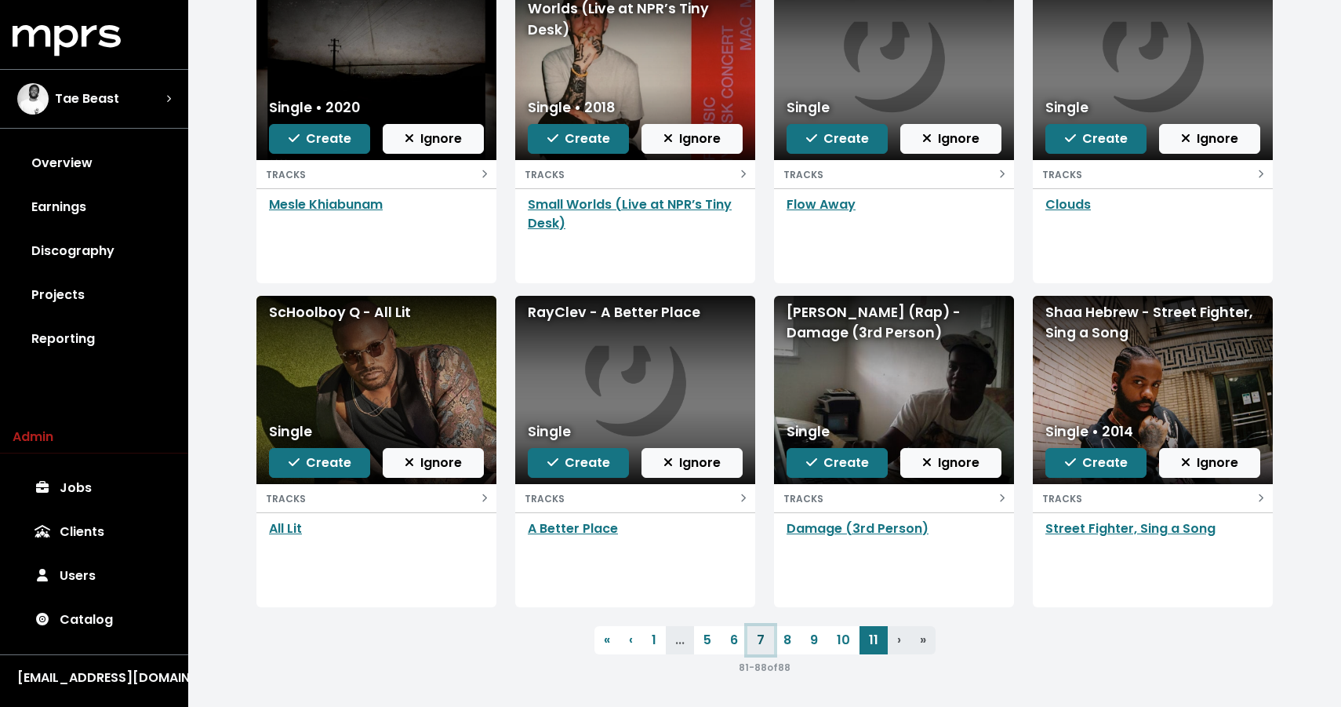
click at [757, 652] on link "7" at bounding box center [761, 640] width 27 height 28
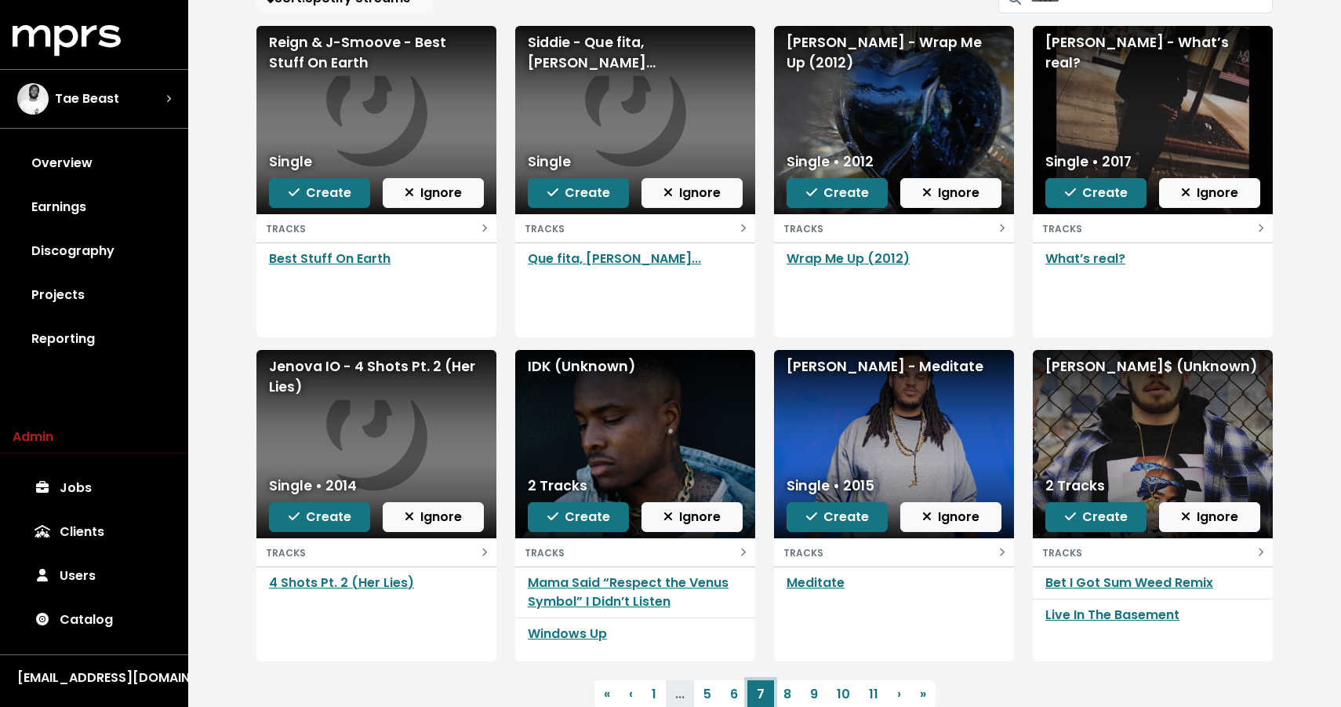
scroll to position [223, 0]
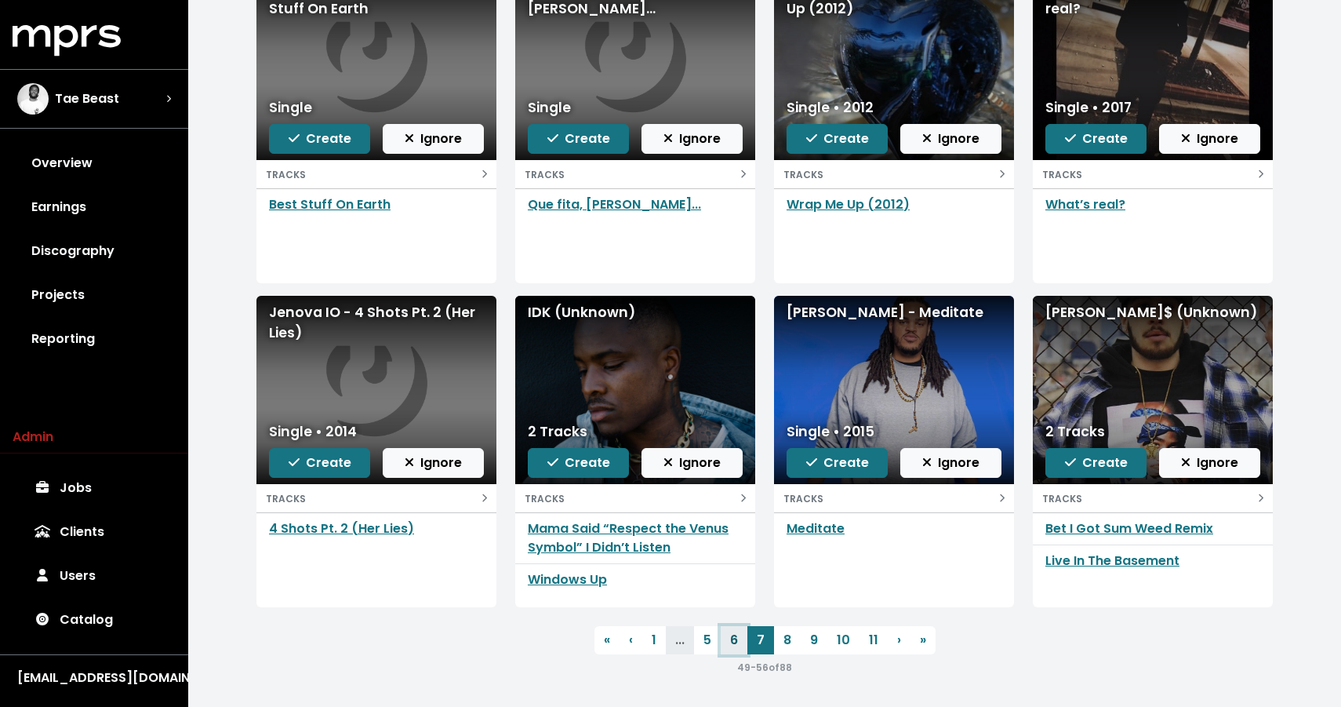
click at [730, 642] on link "6" at bounding box center [734, 640] width 27 height 28
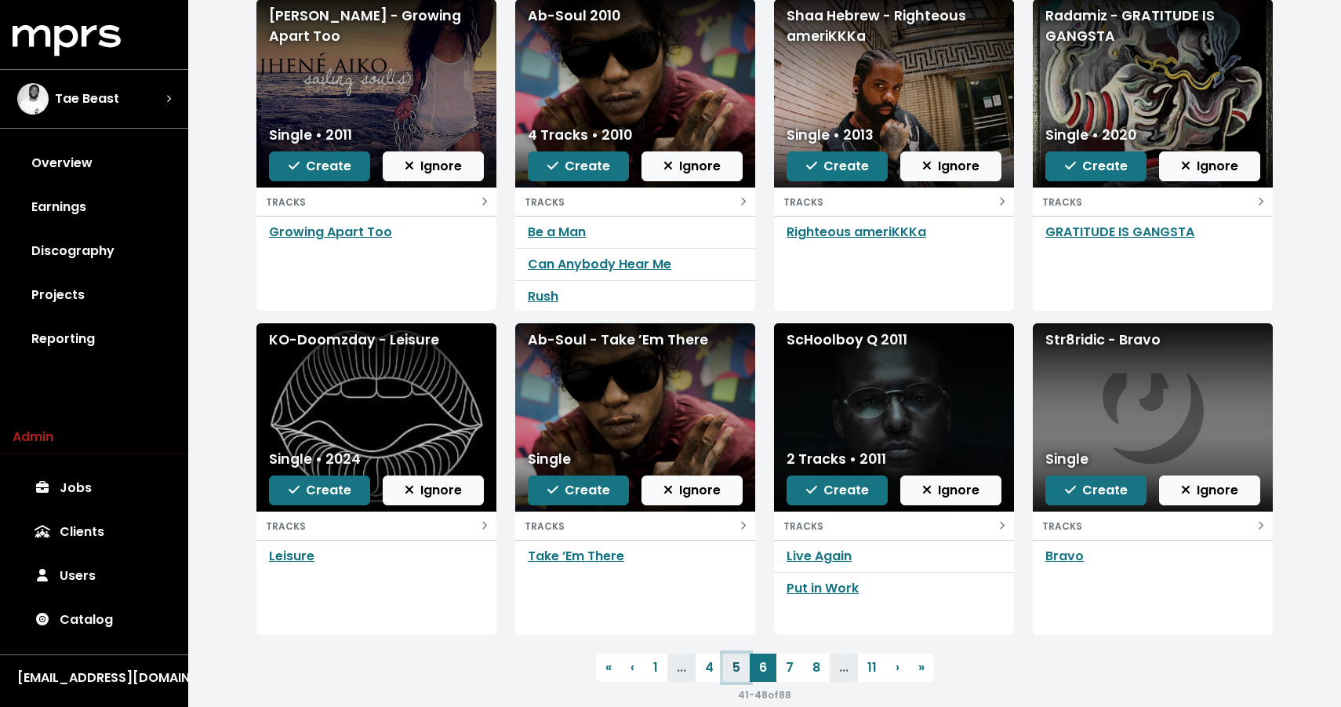
click at [725, 667] on link "5" at bounding box center [736, 667] width 27 height 28
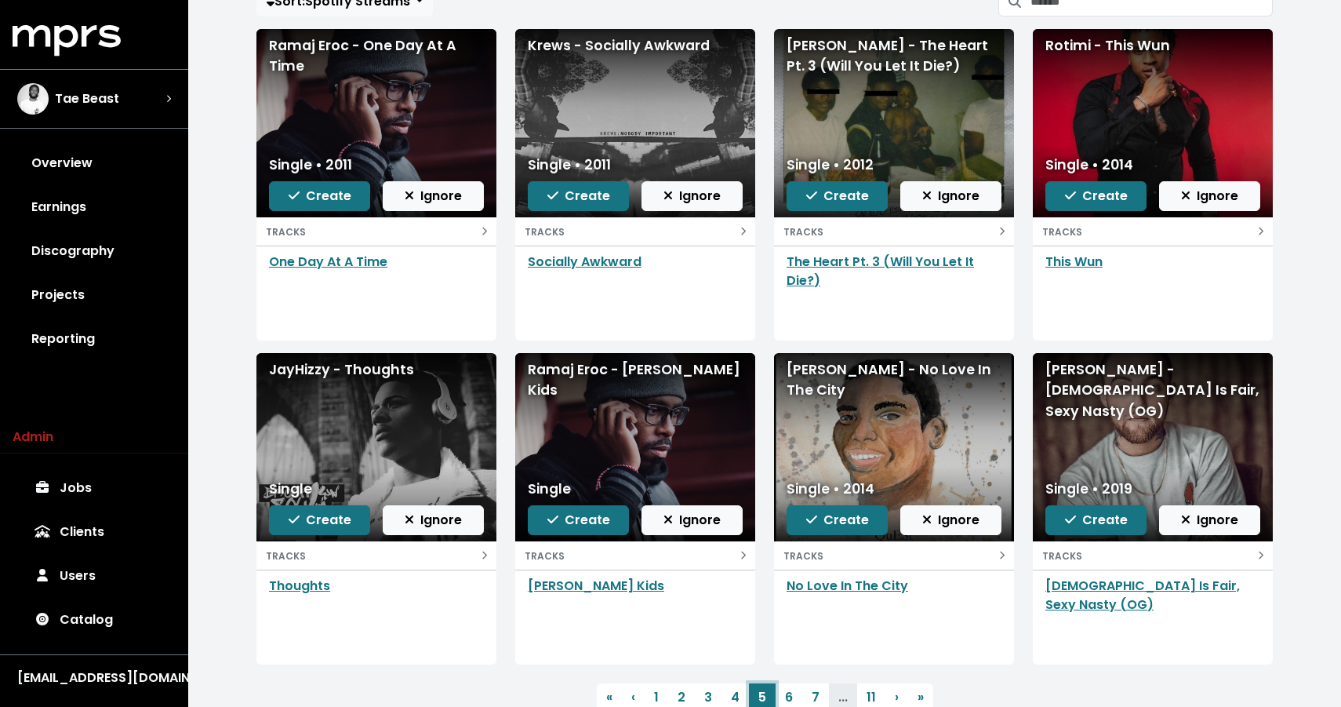
scroll to position [223, 0]
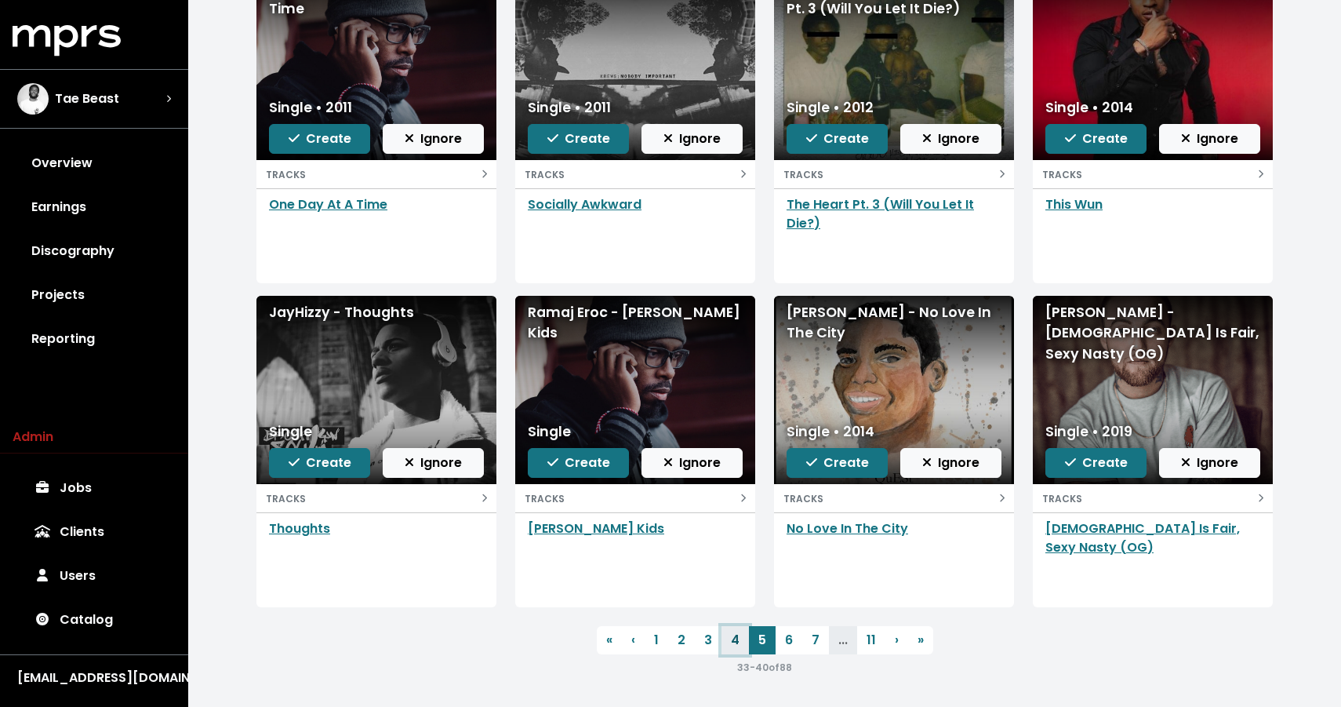
click at [723, 640] on link "4" at bounding box center [735, 640] width 27 height 28
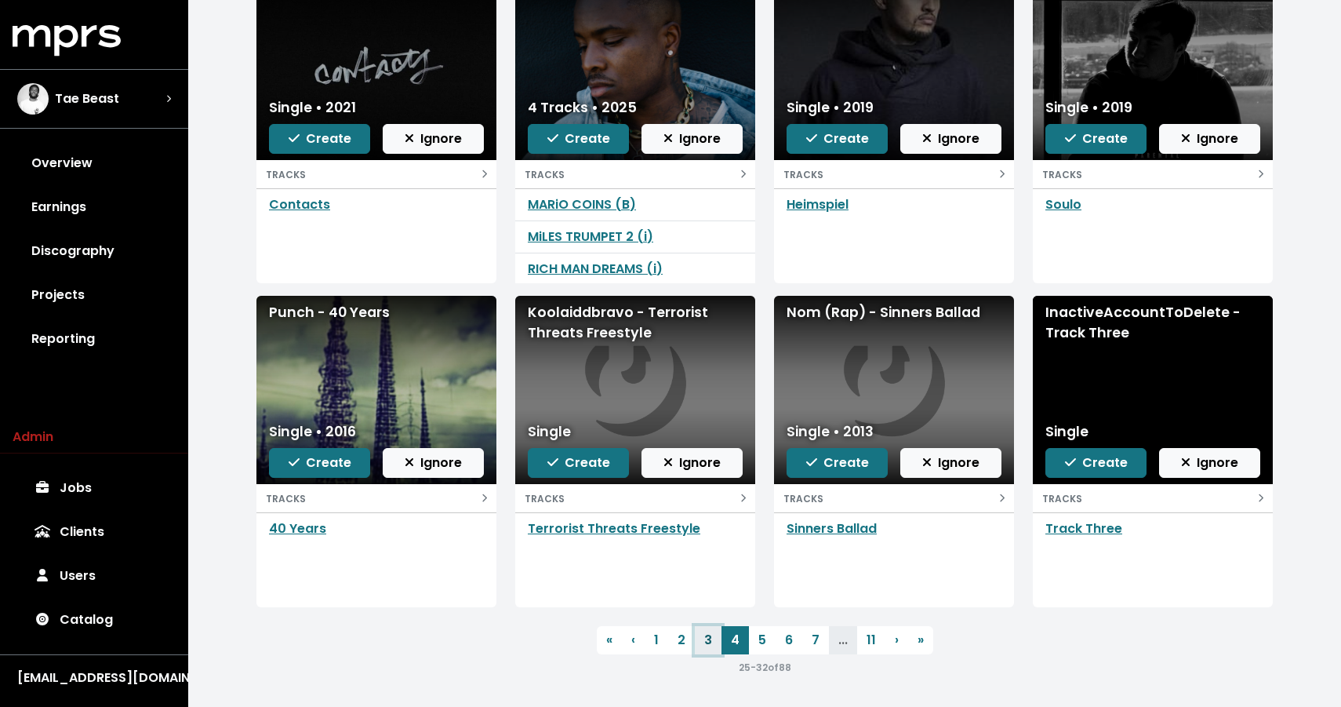
click at [705, 639] on link "3" at bounding box center [708, 640] width 27 height 28
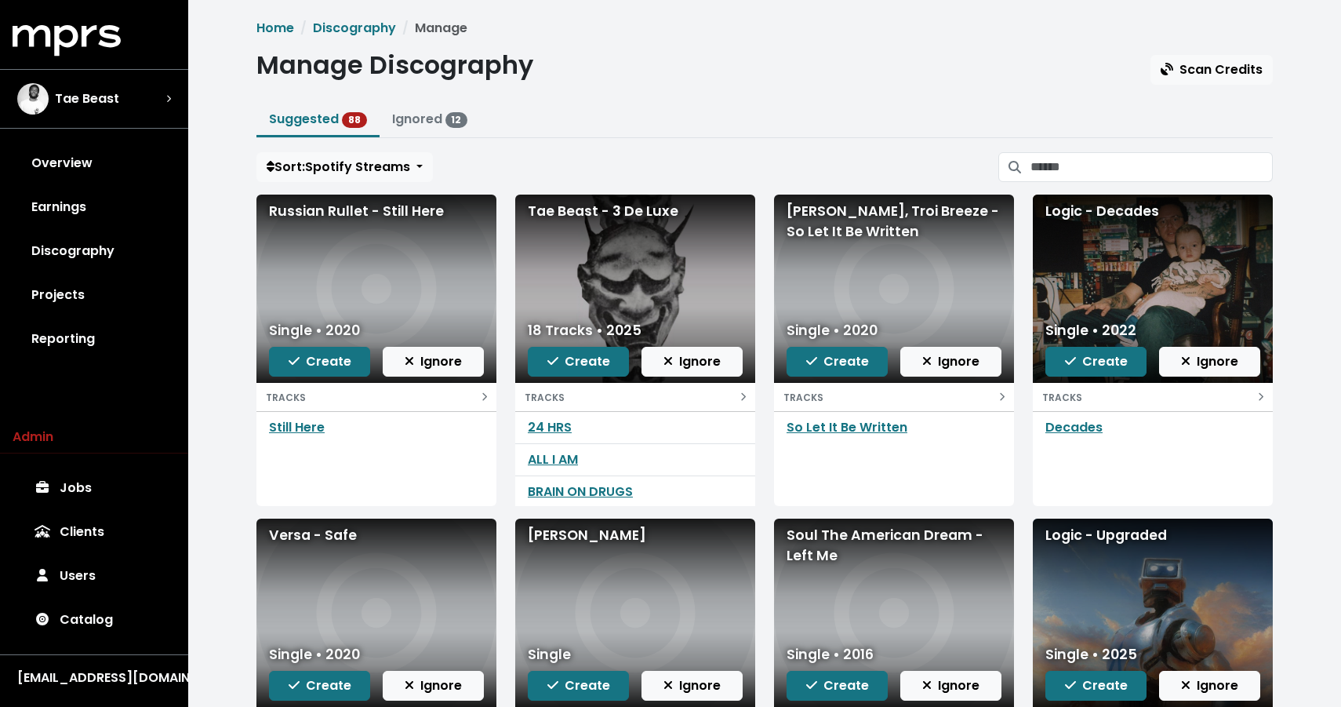
scroll to position [223, 0]
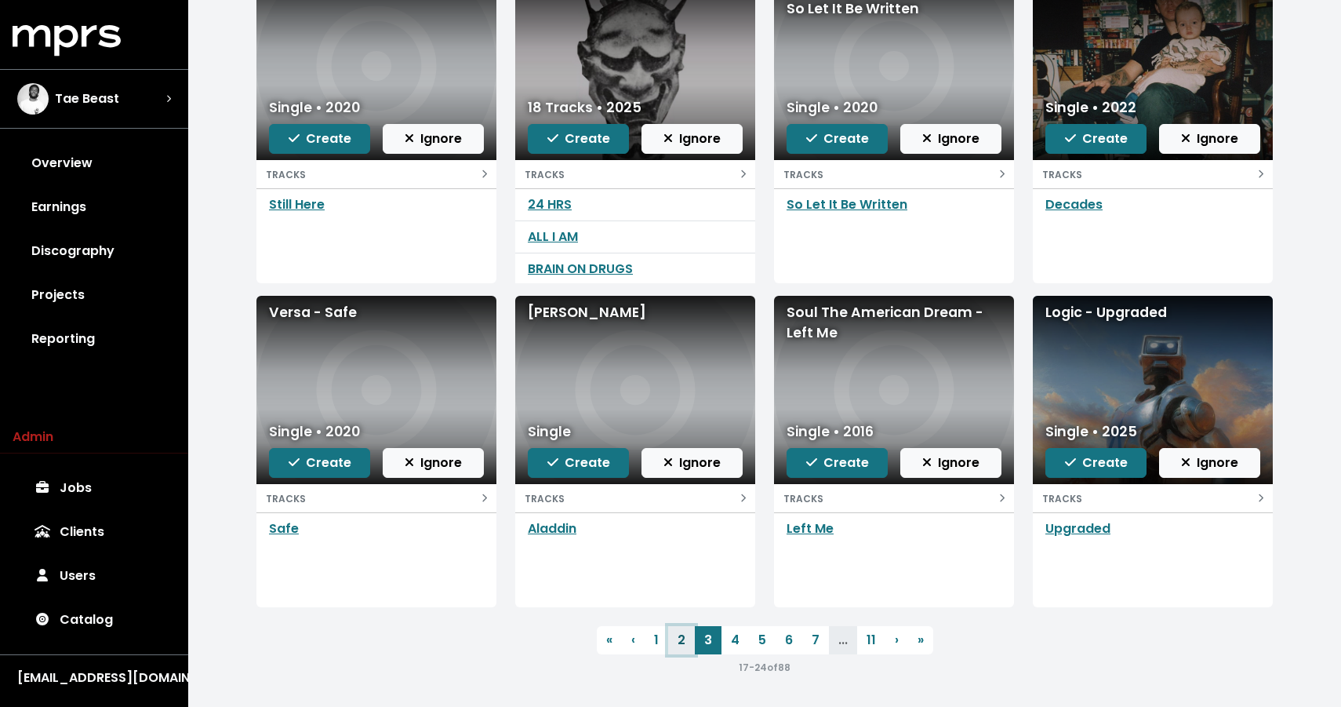
click at [677, 627] on link "2" at bounding box center [681, 640] width 27 height 28
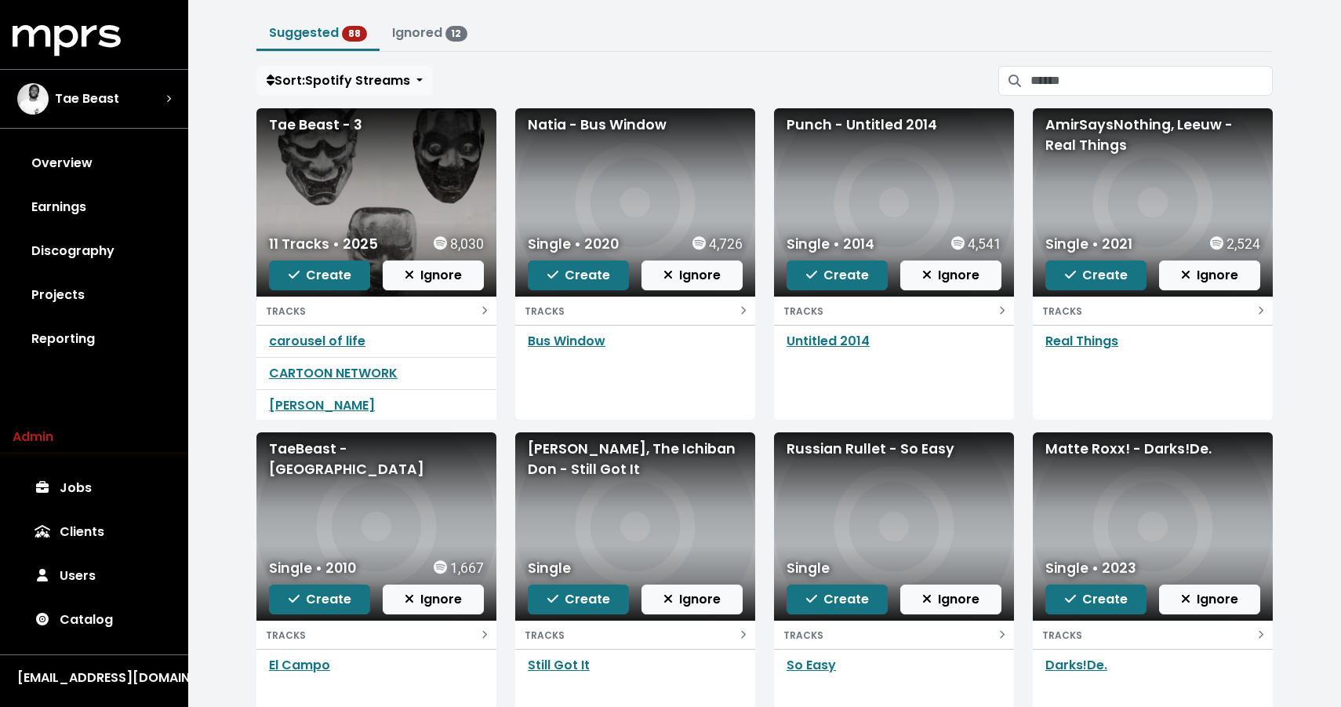
scroll to position [223, 0]
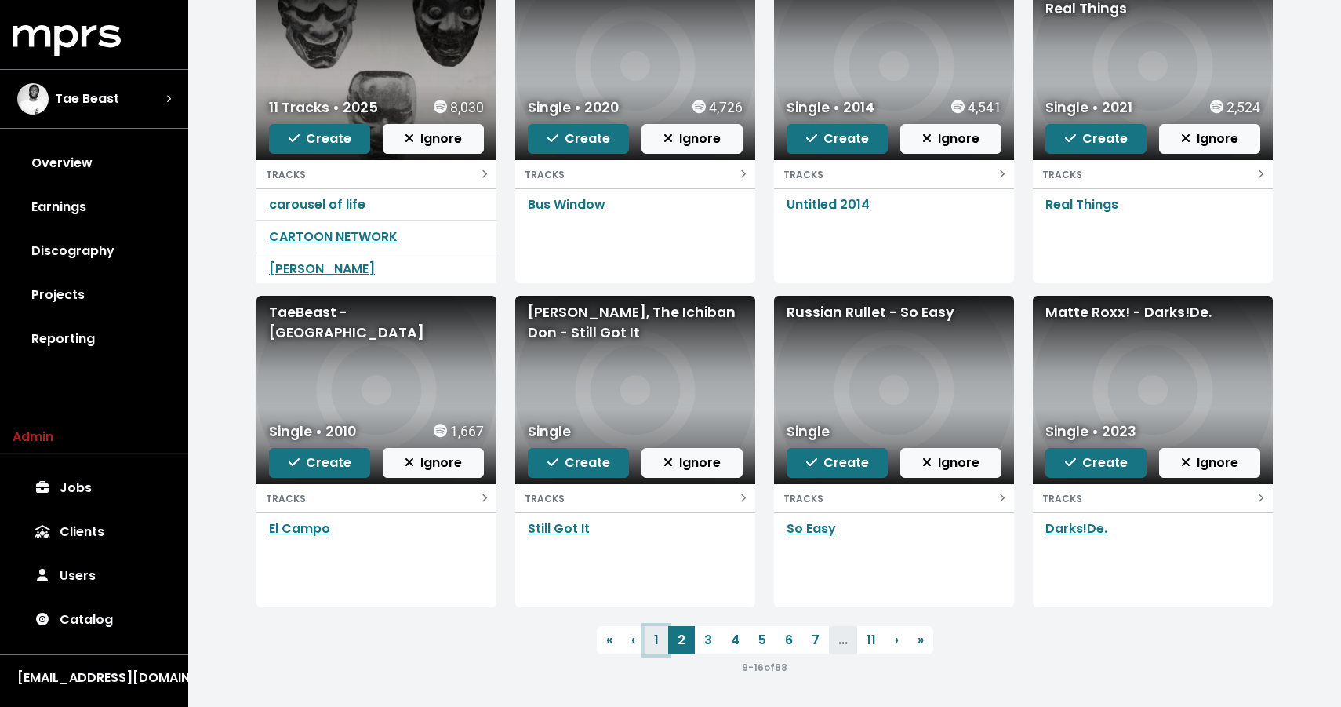
click at [655, 642] on link "1" at bounding box center [657, 640] width 24 height 28
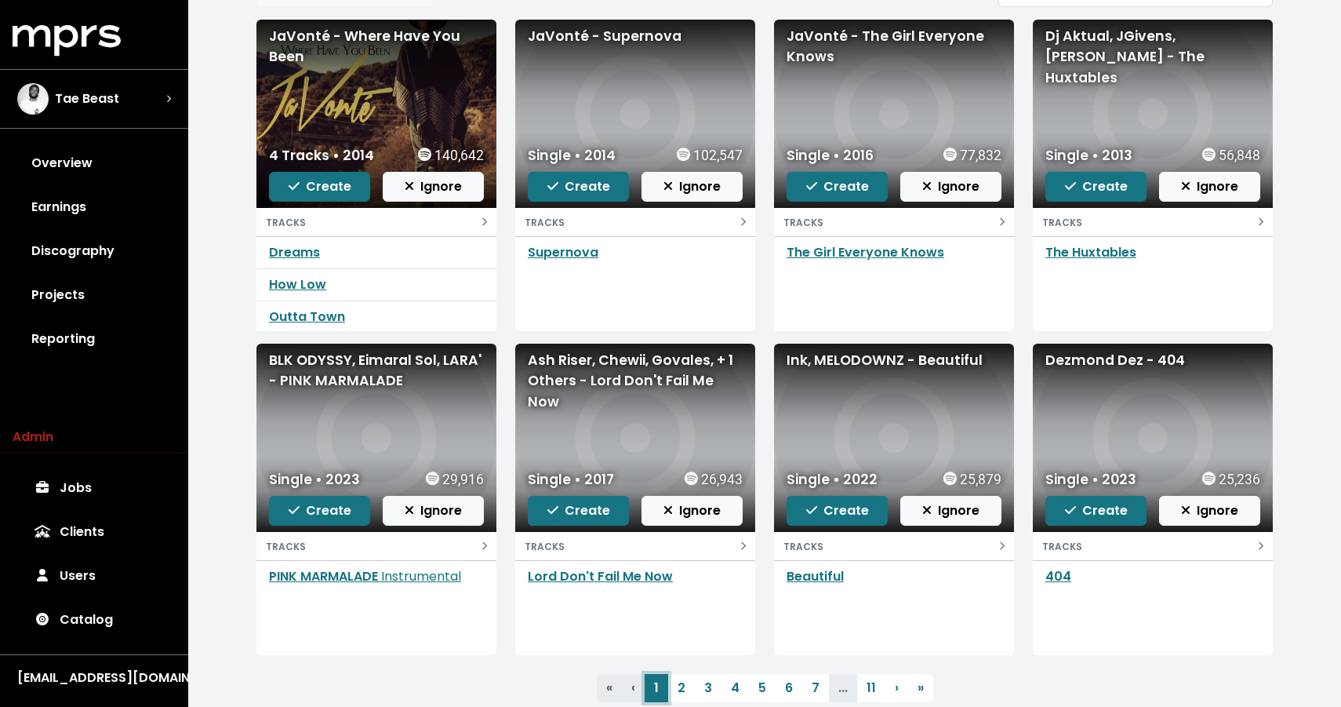
scroll to position [173, 0]
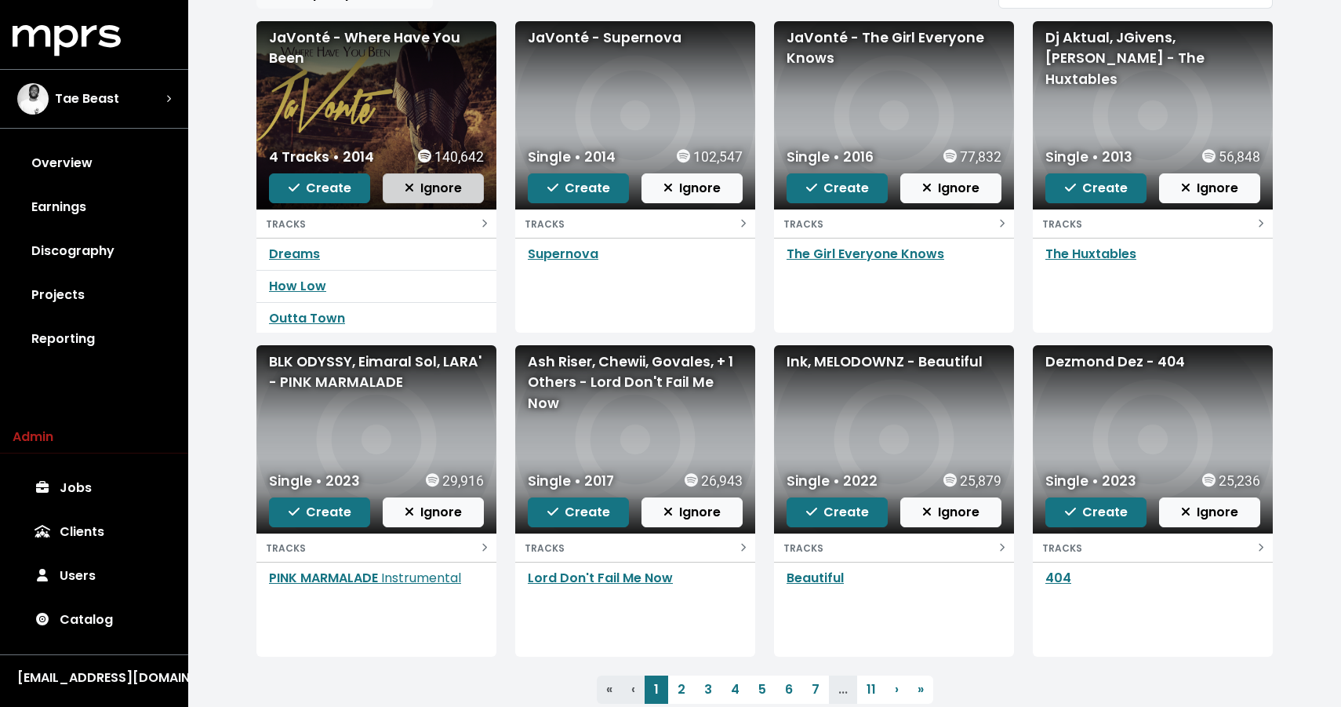
click at [415, 184] on span "Ignore" at bounding box center [433, 188] width 57 height 18
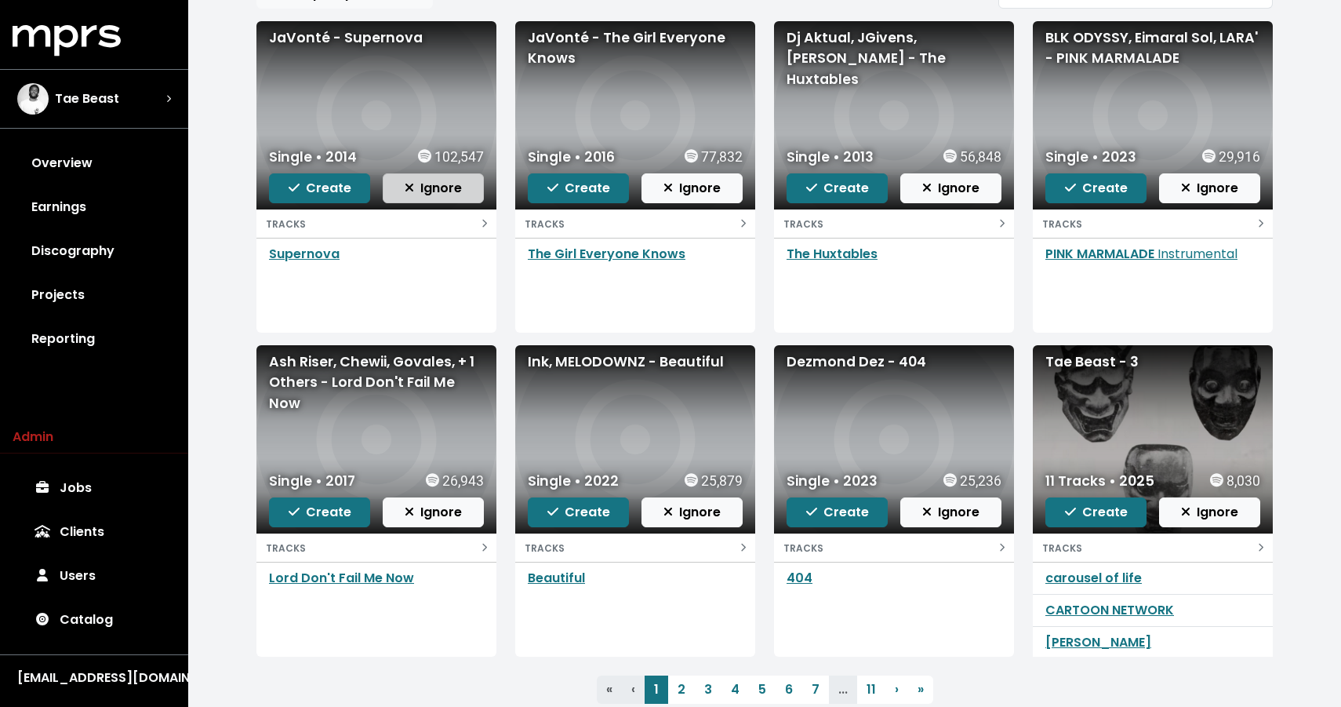
click at [435, 191] on span "Ignore" at bounding box center [433, 188] width 57 height 18
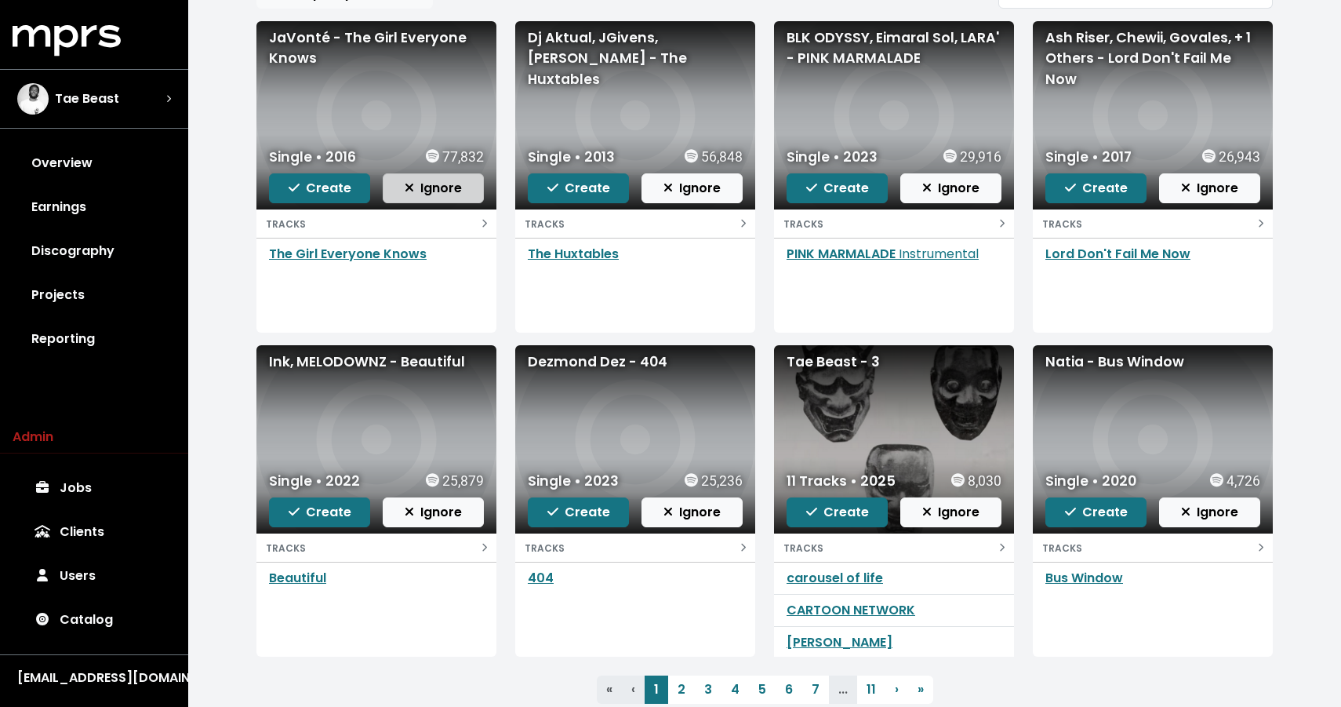
click at [424, 193] on span "Ignore" at bounding box center [433, 188] width 57 height 18
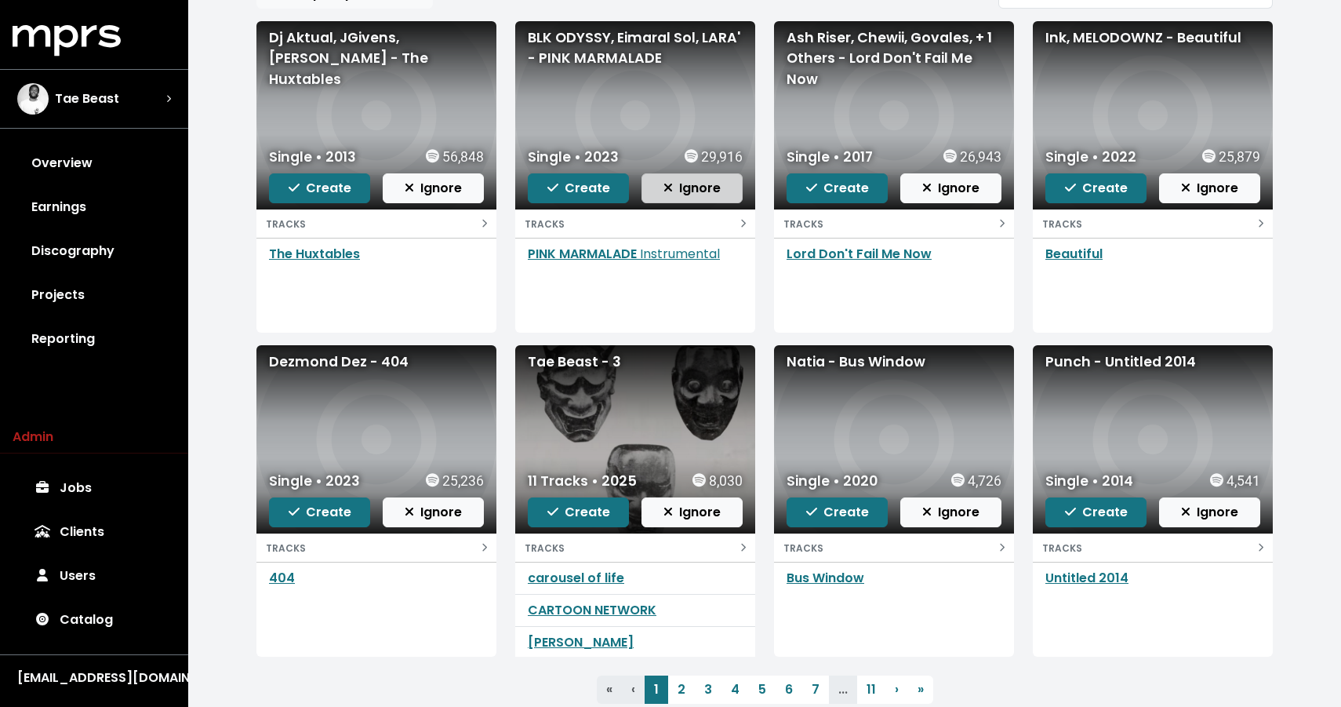
click at [706, 196] on span "Ignore" at bounding box center [692, 188] width 57 height 19
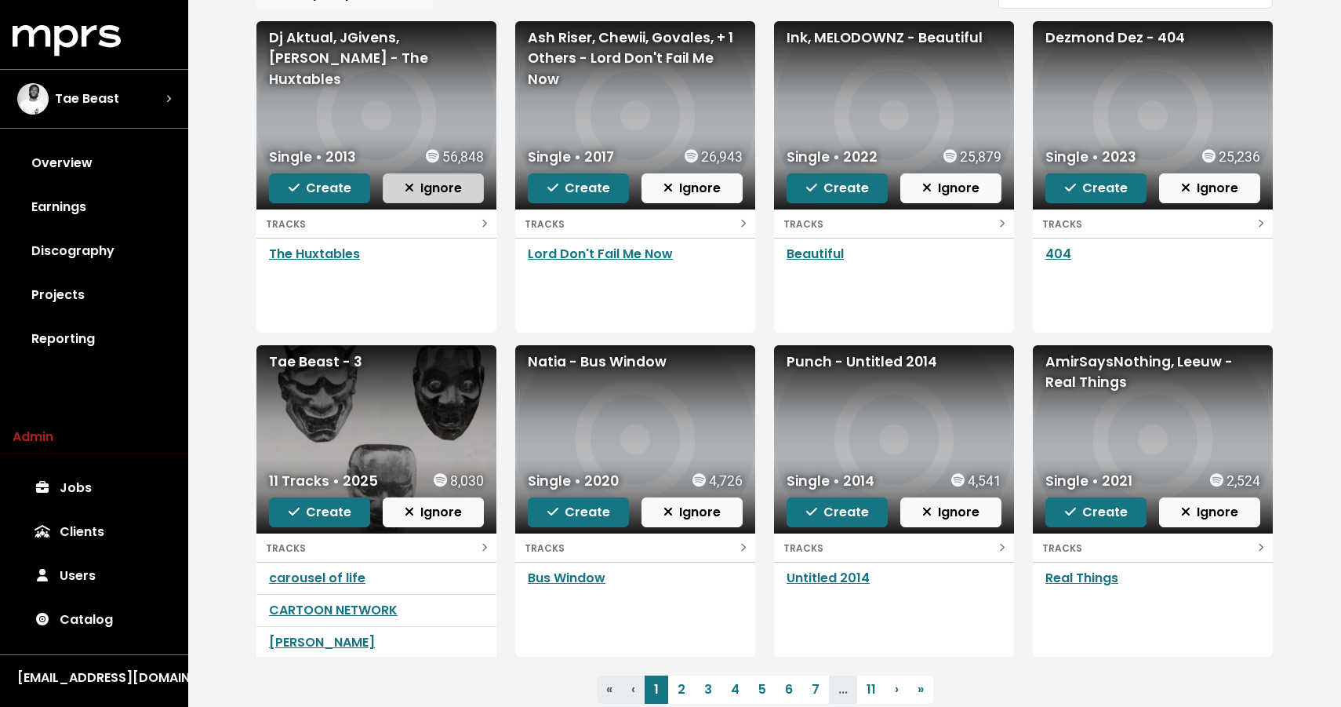
click at [447, 195] on span "Ignore" at bounding box center [433, 188] width 57 height 18
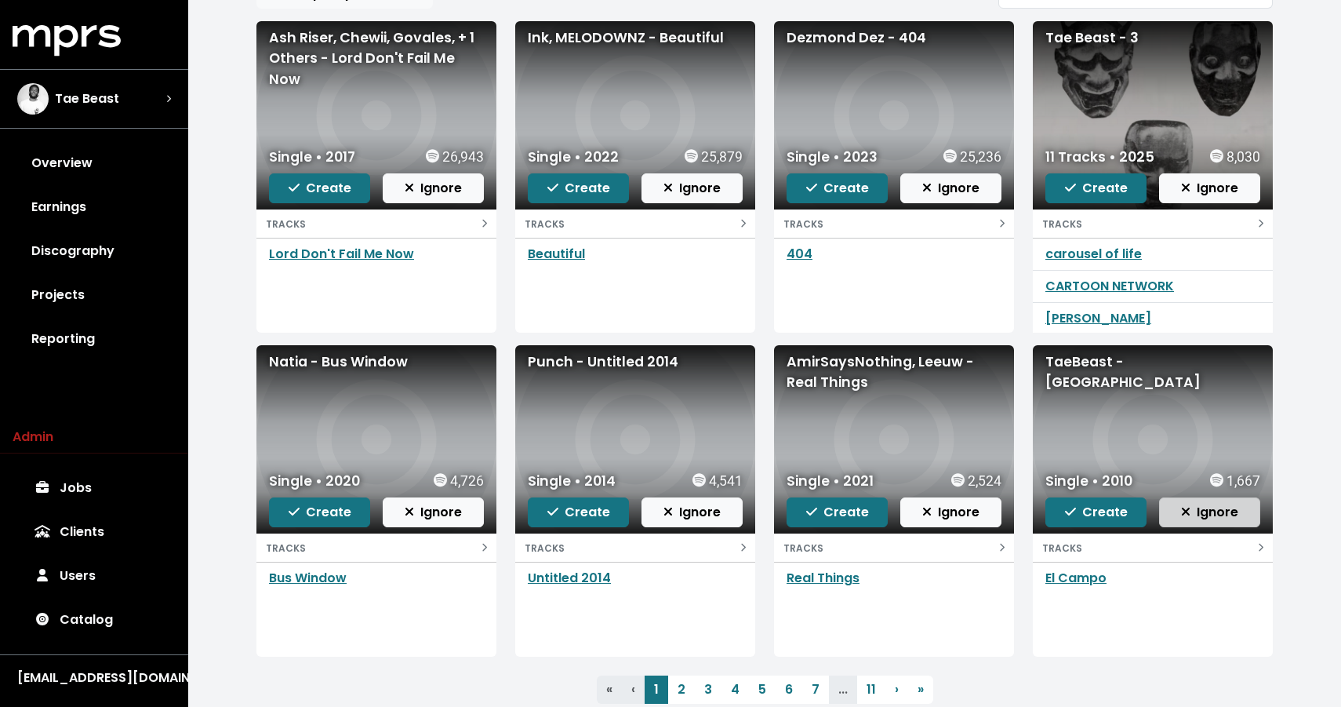
click at [1200, 519] on span "Ignore" at bounding box center [1209, 512] width 57 height 18
click at [1075, 195] on span "Create" at bounding box center [1096, 188] width 63 height 18
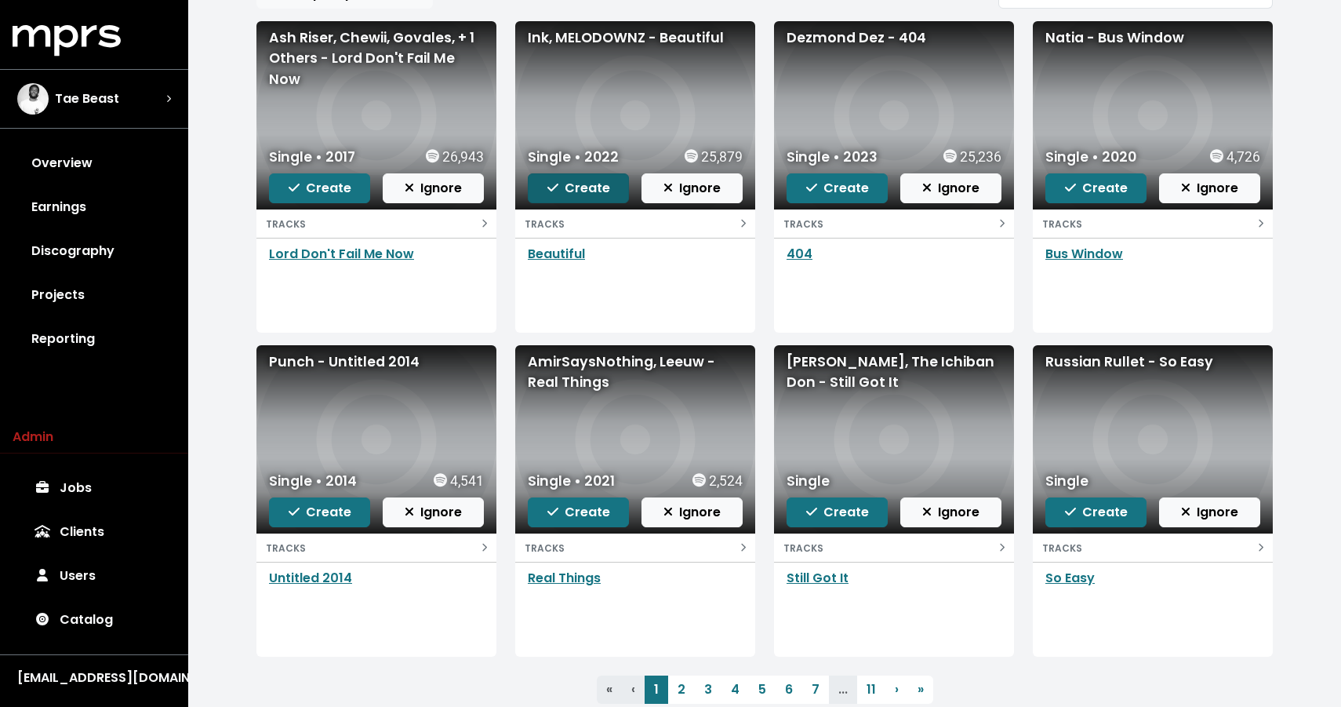
click at [572, 184] on span "Create" at bounding box center [578, 188] width 63 height 18
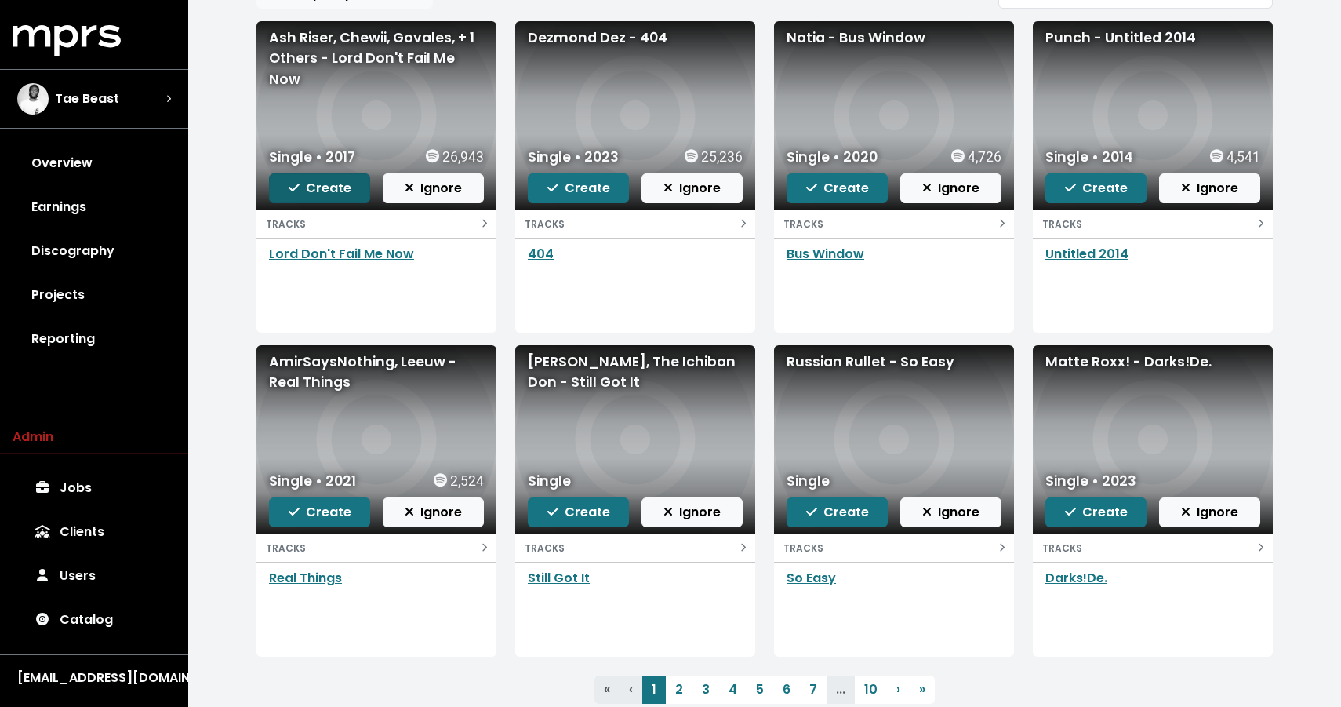
click at [322, 192] on span "Create" at bounding box center [320, 188] width 63 height 18
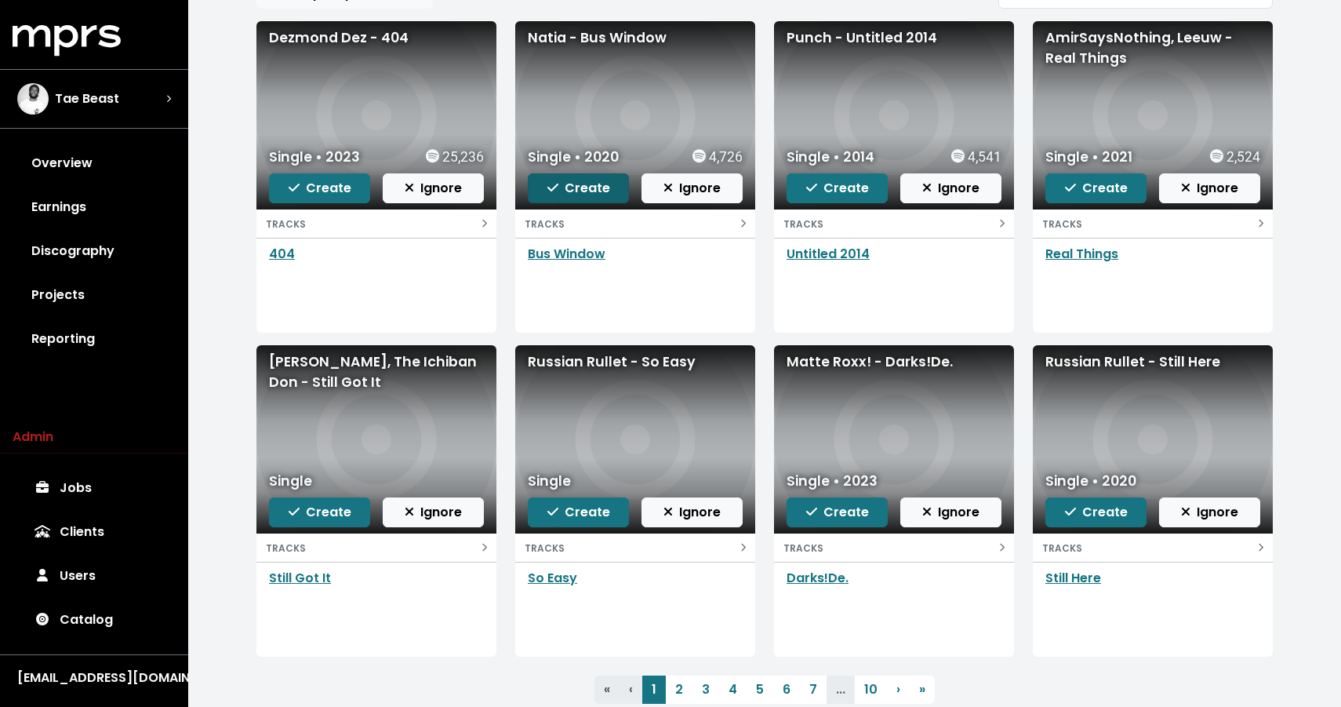
click at [575, 195] on span "Create" at bounding box center [578, 188] width 63 height 18
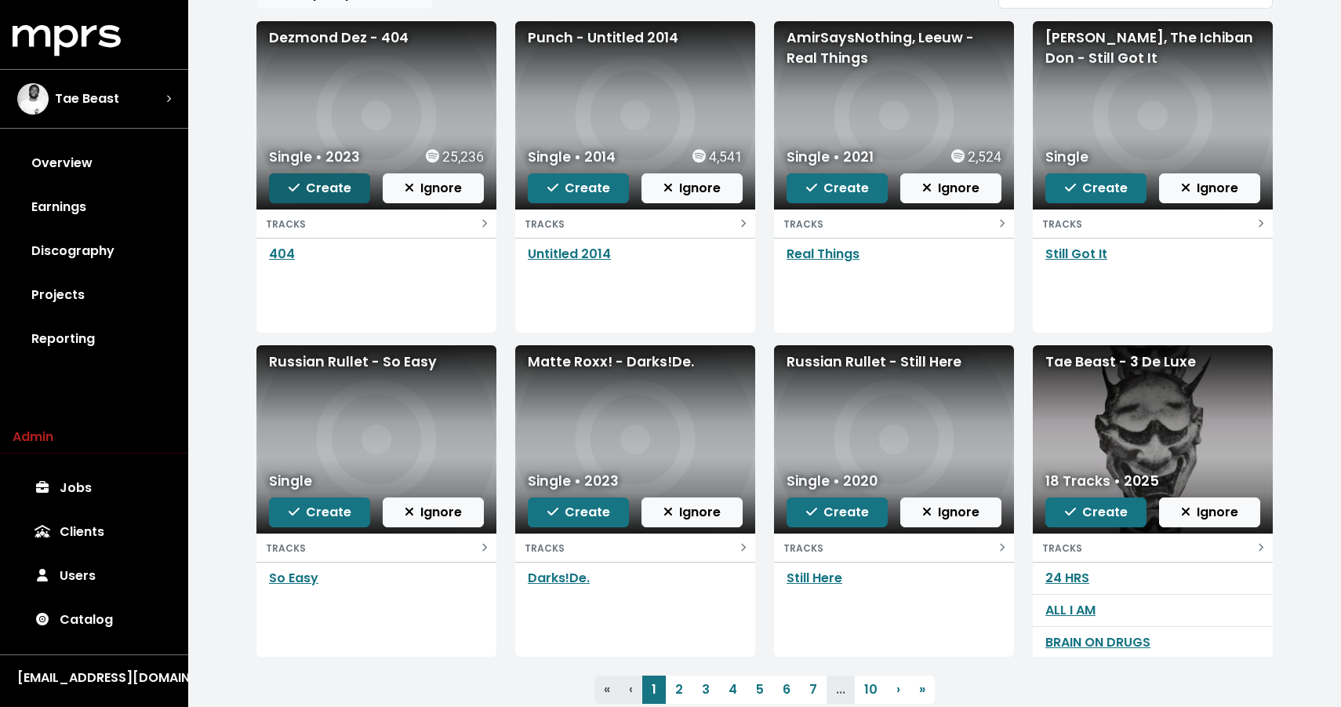
click at [326, 191] on span "Create" at bounding box center [320, 188] width 63 height 18
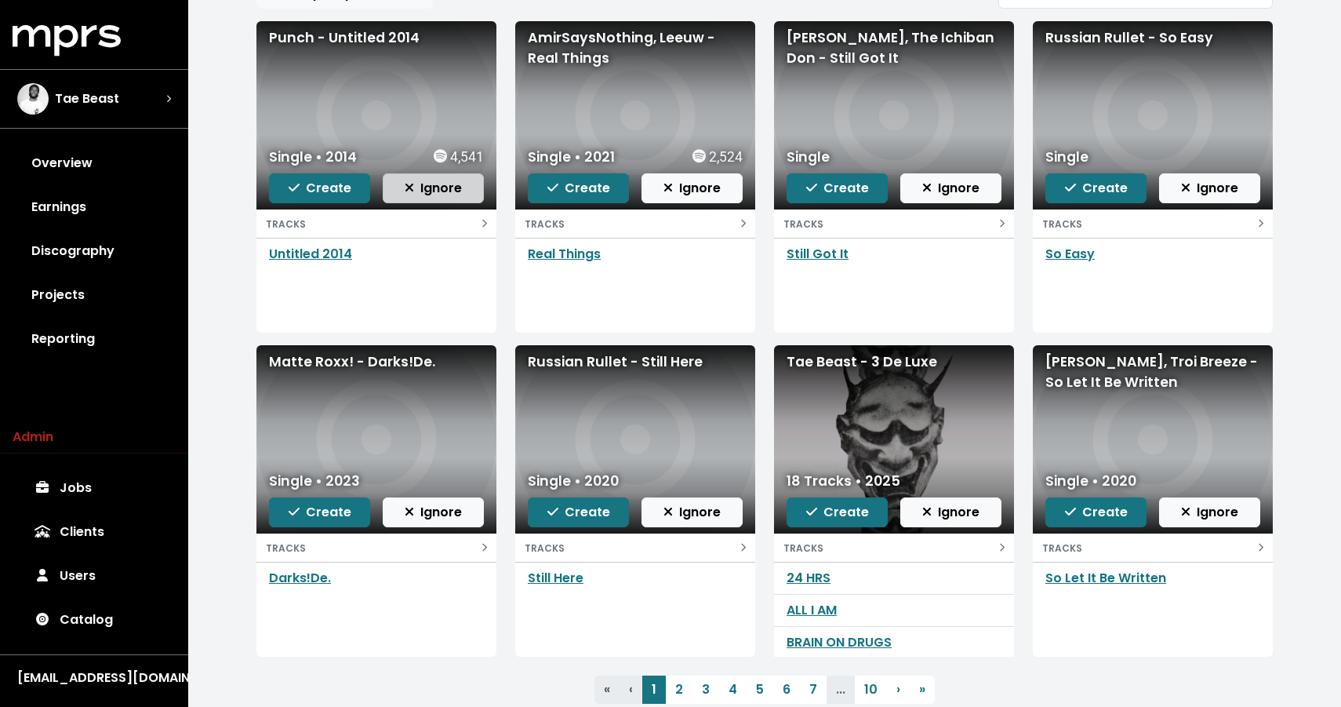
click at [412, 193] on icon "button" at bounding box center [409, 187] width 9 height 13
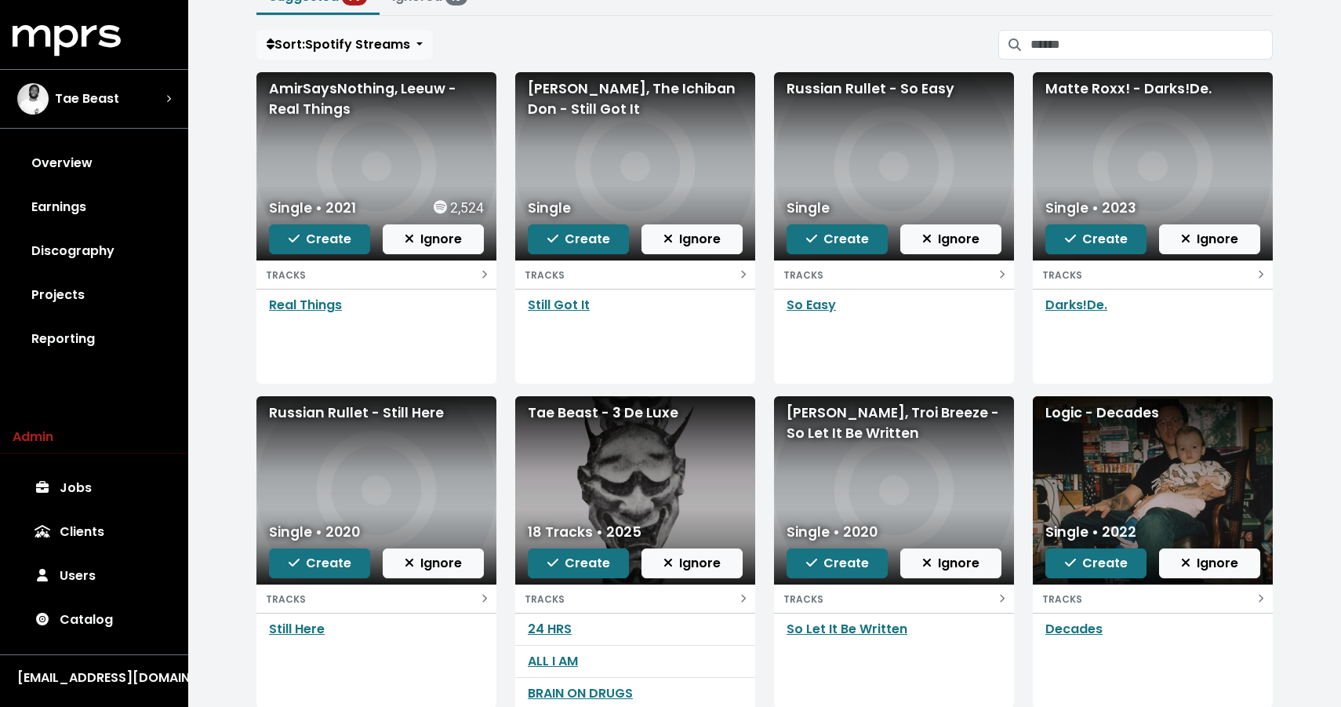
scroll to position [122, 0]
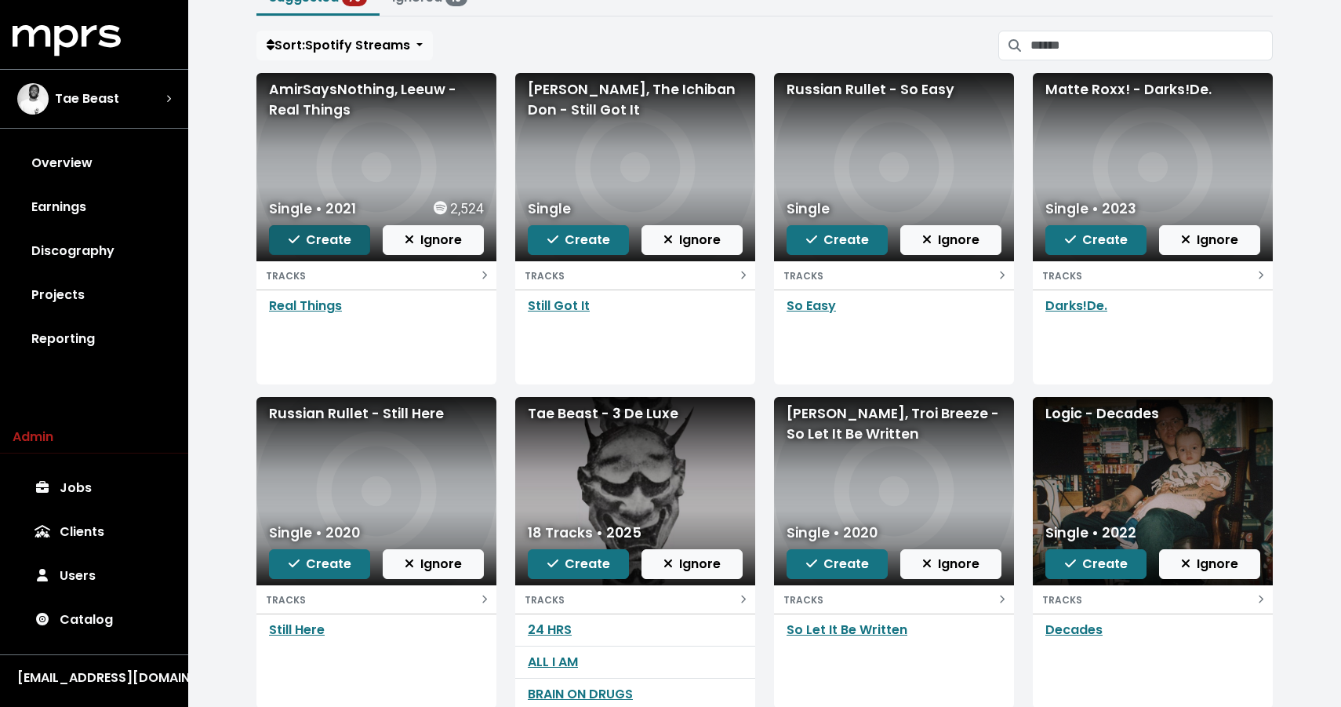
click at [315, 243] on span "Create" at bounding box center [320, 240] width 63 height 18
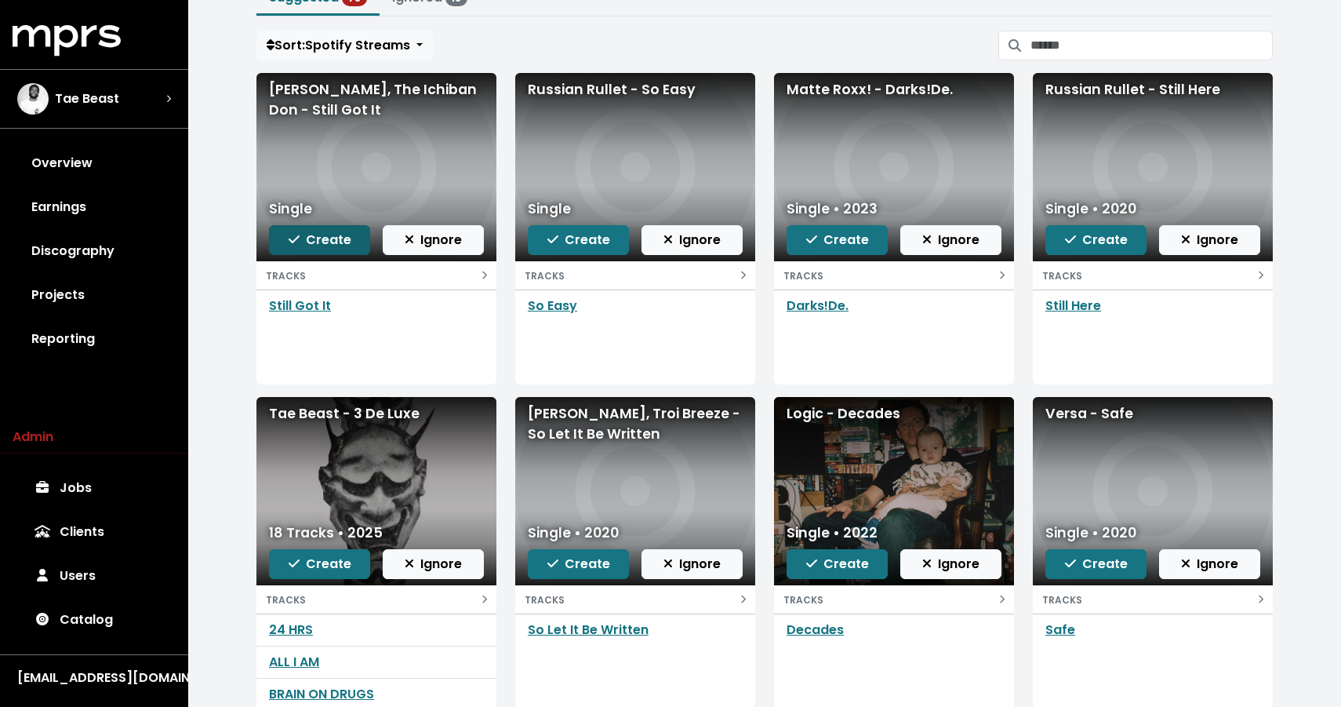
click at [292, 247] on span "Create" at bounding box center [320, 240] width 63 height 18
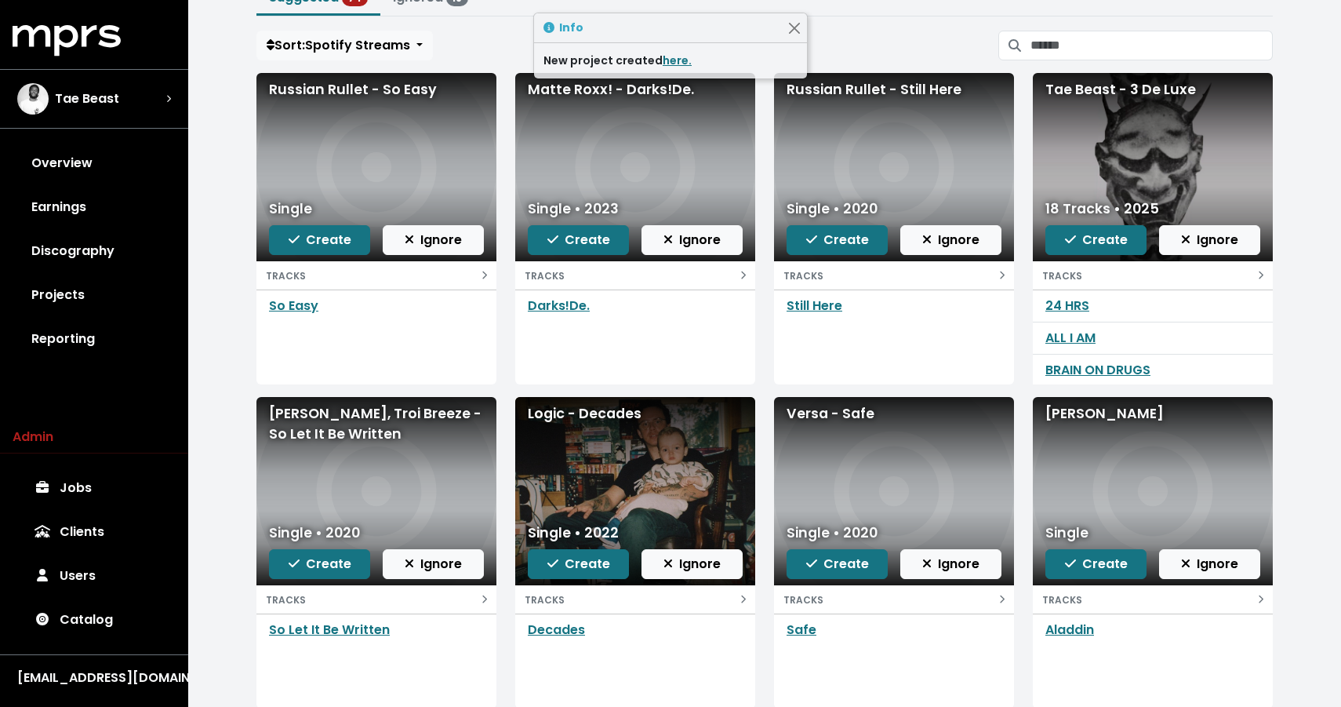
click at [349, 336] on div "So Easy" at bounding box center [376, 337] width 240 height 94
click at [340, 242] on span "Create" at bounding box center [320, 240] width 63 height 18
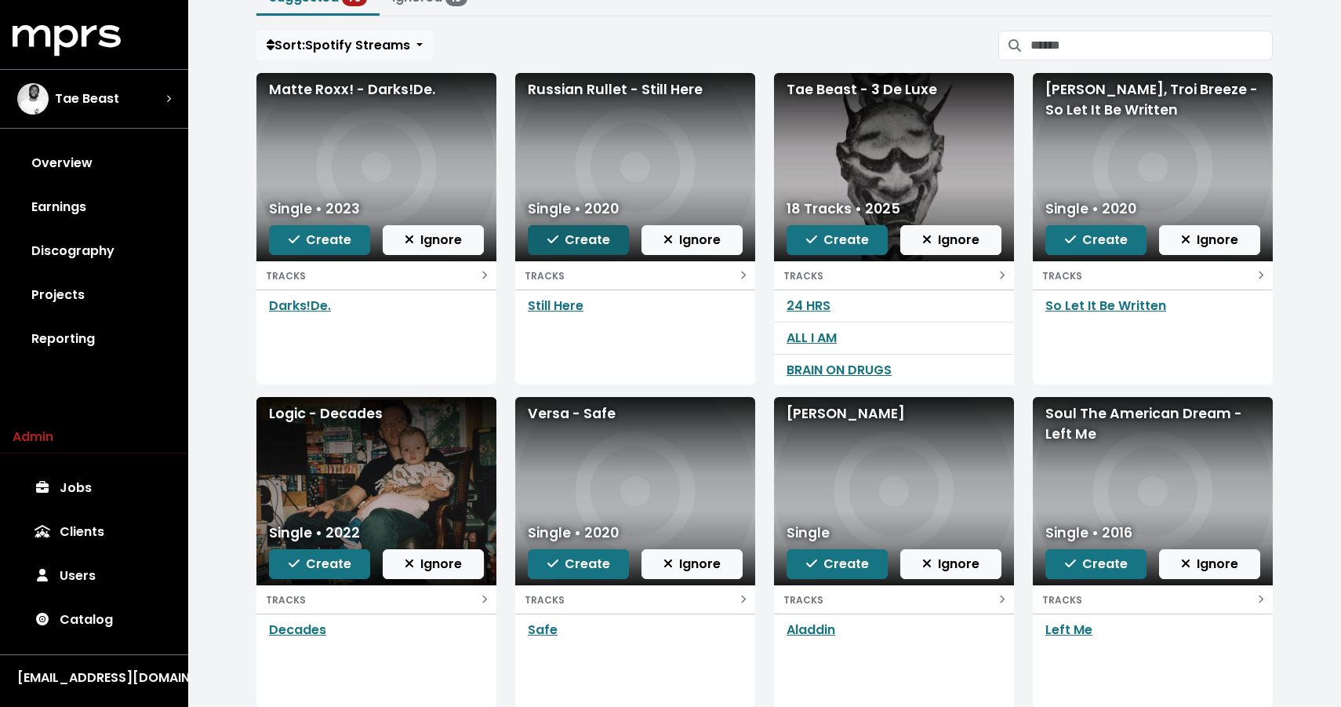
click at [585, 244] on span "Create" at bounding box center [578, 240] width 63 height 18
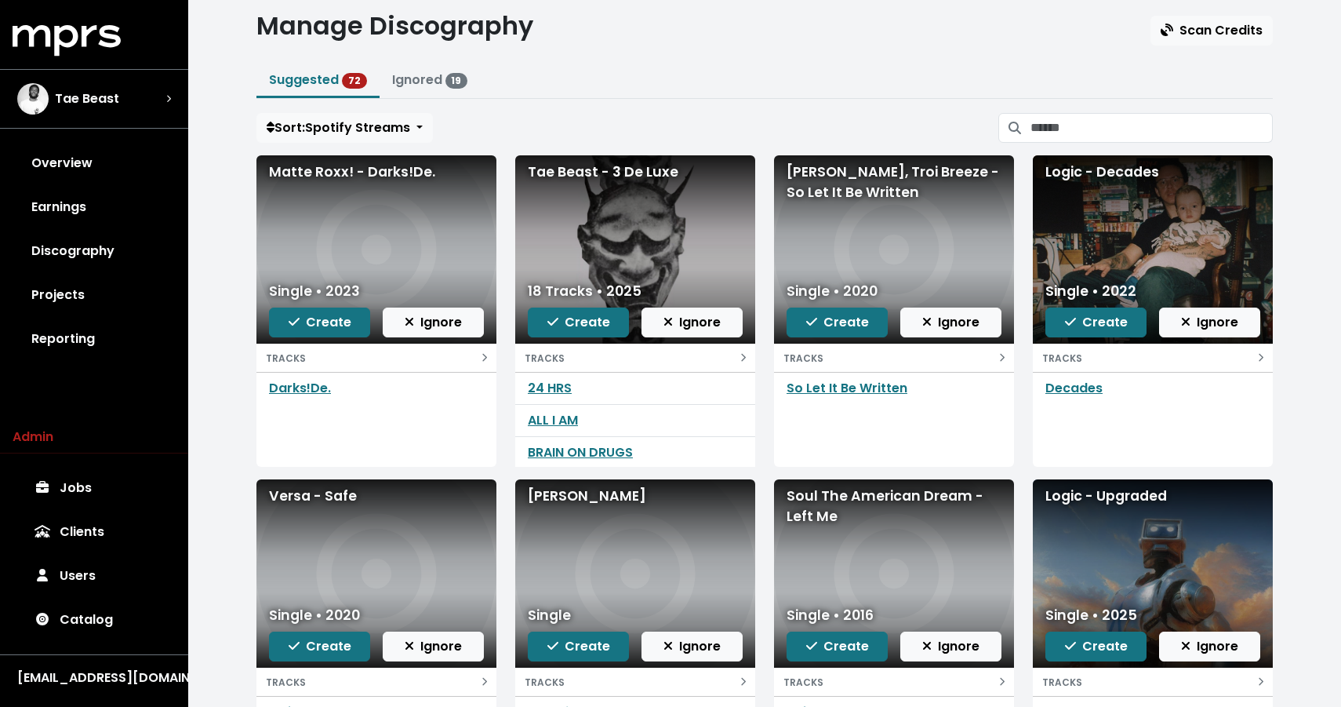
scroll to position [0, 0]
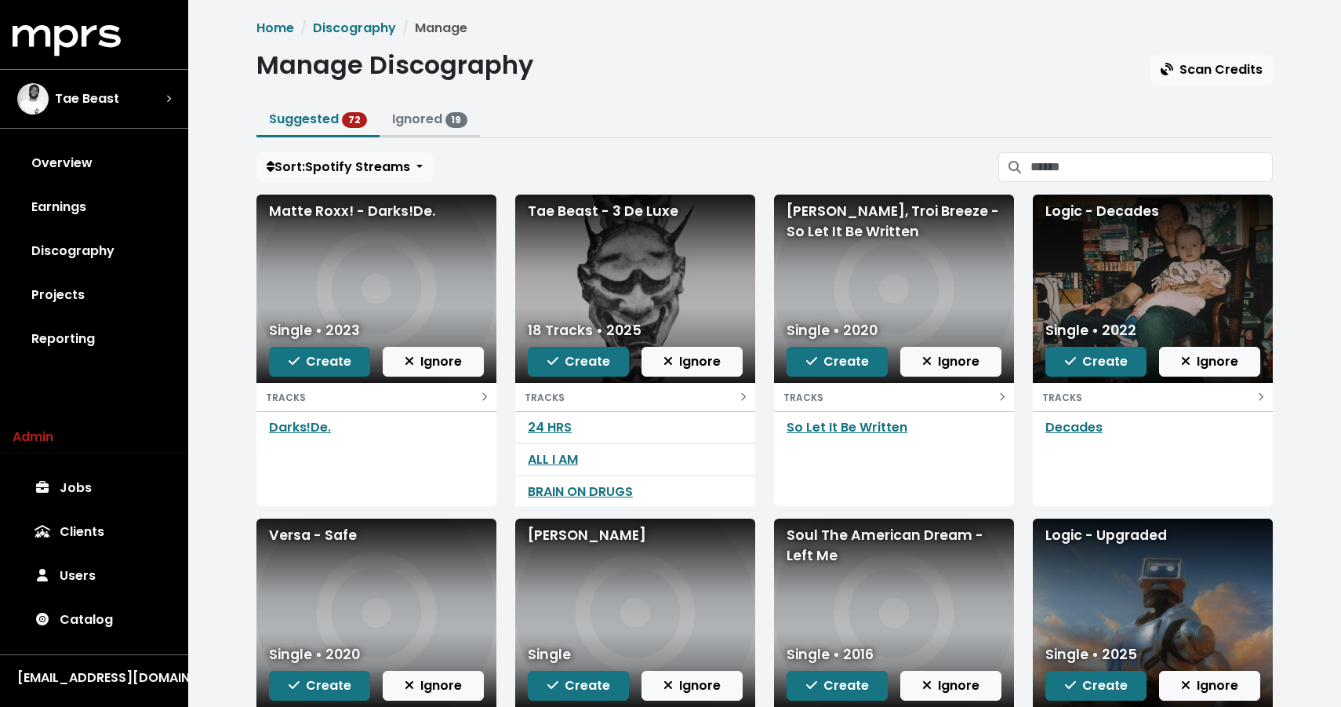
click at [427, 133] on button "Ignored 19" at bounding box center [430, 121] width 101 height 34
click at [430, 121] on link "Ignored 19" at bounding box center [430, 119] width 76 height 18
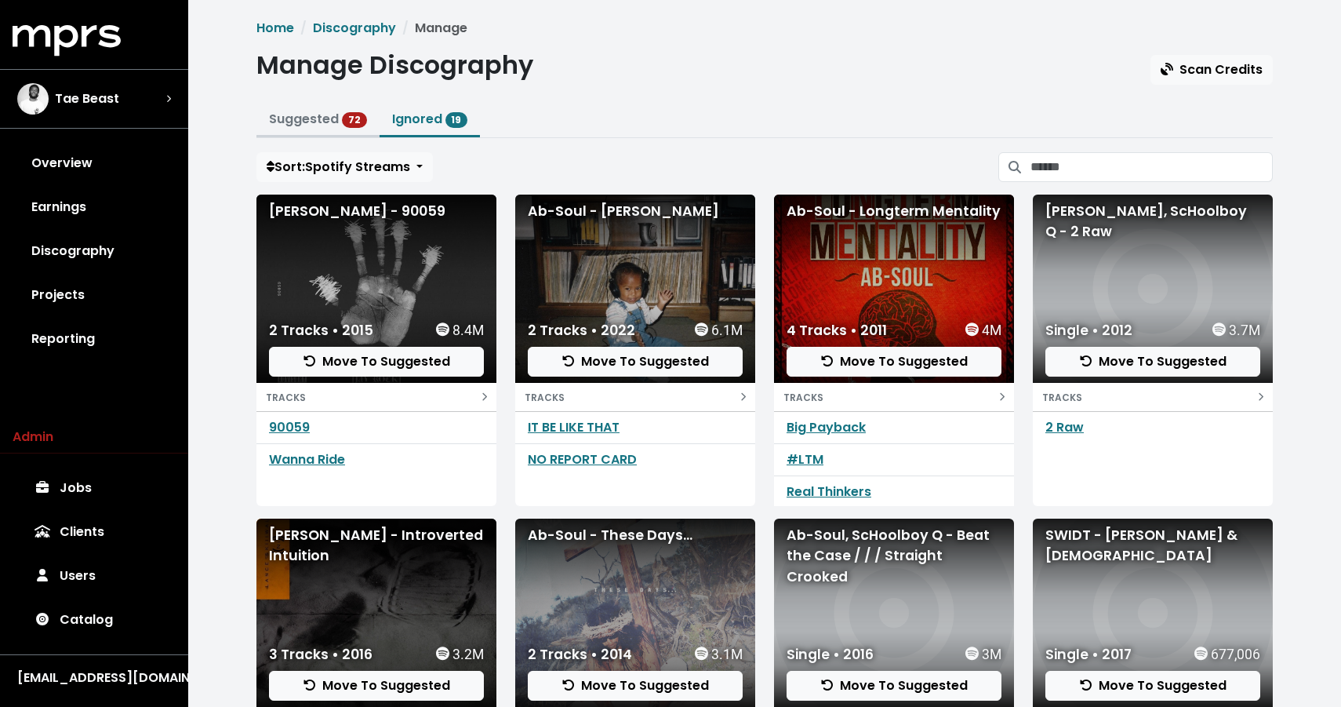
click at [301, 127] on button "Suggested 72" at bounding box center [317, 121] width 123 height 34
click at [322, 116] on link "Suggested 72" at bounding box center [318, 119] width 98 height 18
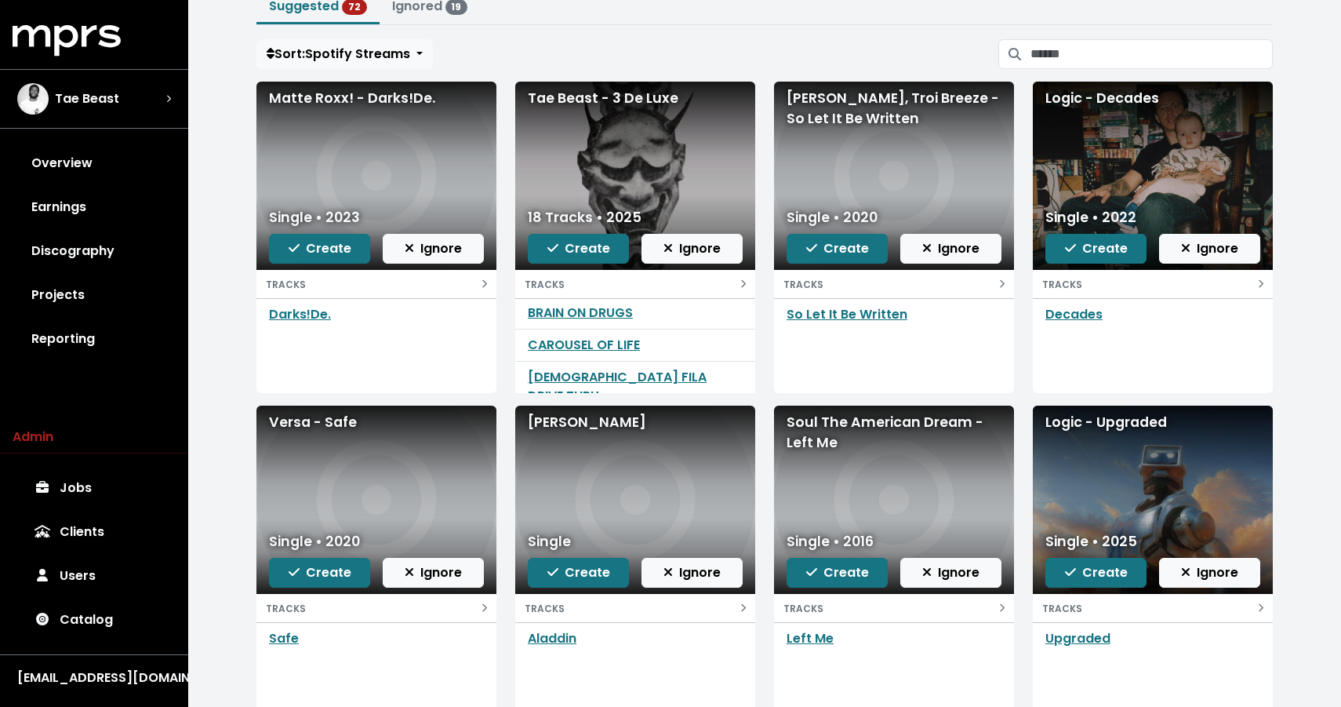
scroll to position [122, 0]
